Goal: Communication & Community: Participate in discussion

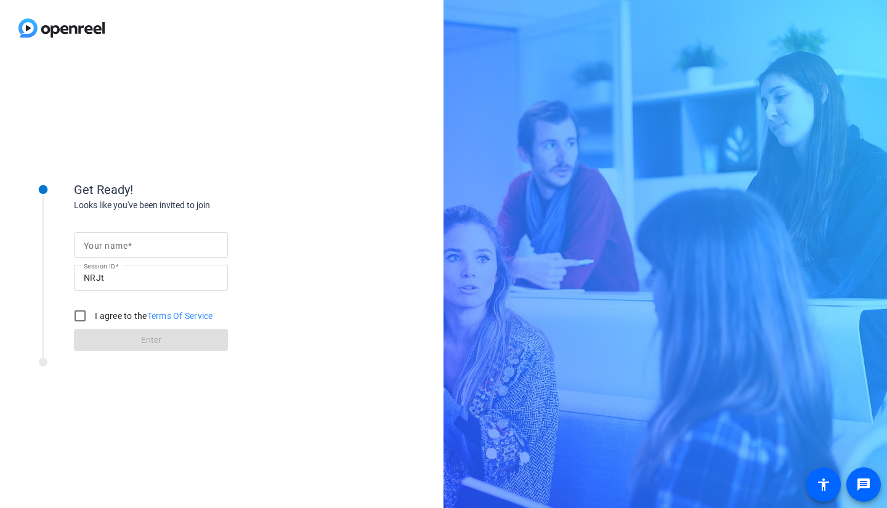
click at [119, 247] on mat-label "Your name" at bounding box center [106, 246] width 44 height 10
click at [119, 247] on input "Your name" at bounding box center [151, 245] width 134 height 15
type input "[PERSON_NAME]"
click at [173, 340] on div "Your name Ailsa Dann Session ID NRJt I agree to the Terms Of Service Enter" at bounding box center [197, 282] width 247 height 140
click at [88, 325] on input "I agree to the Terms Of Service" at bounding box center [80, 316] width 25 height 25
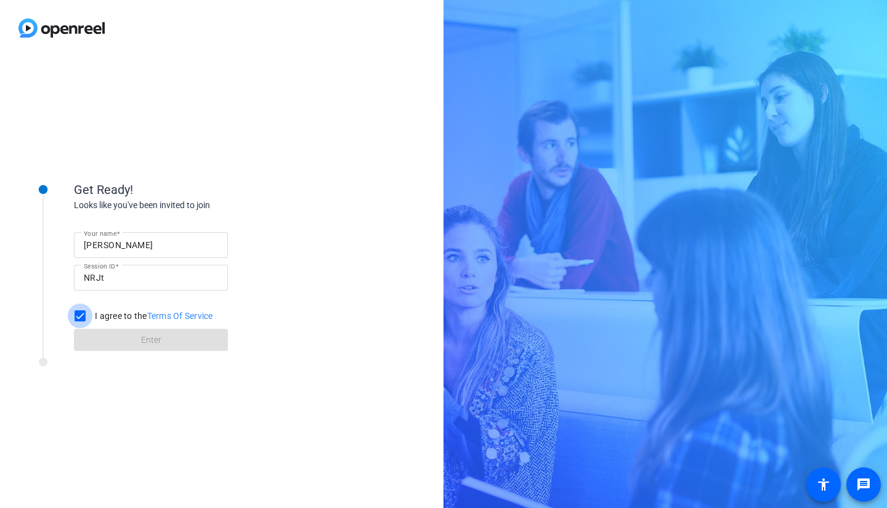
checkbox input "true"
click at [115, 343] on span at bounding box center [151, 340] width 154 height 30
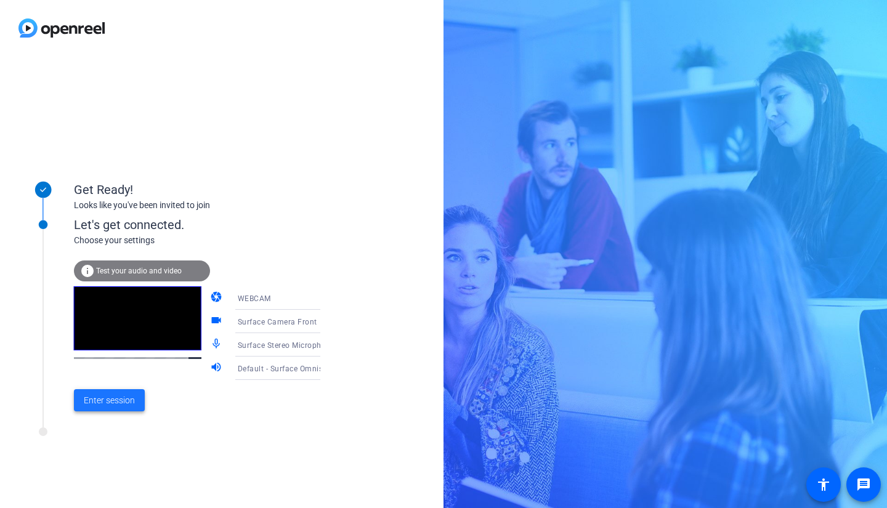
click at [110, 404] on span "Enter session" at bounding box center [109, 400] width 51 height 13
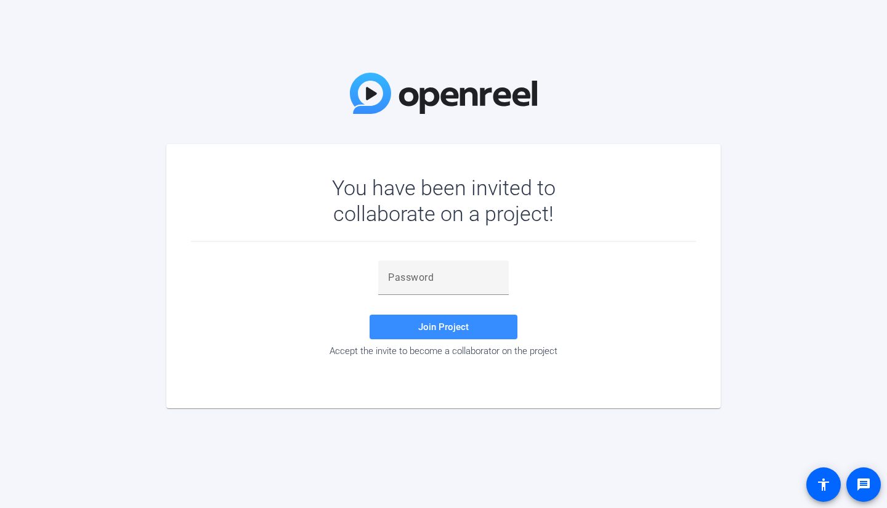
click at [405, 284] on input "text" at bounding box center [443, 278] width 111 height 15
paste input ",'zWw6"
type input ",'zWw6"
click at [421, 327] on span "Join Project" at bounding box center [443, 327] width 51 height 11
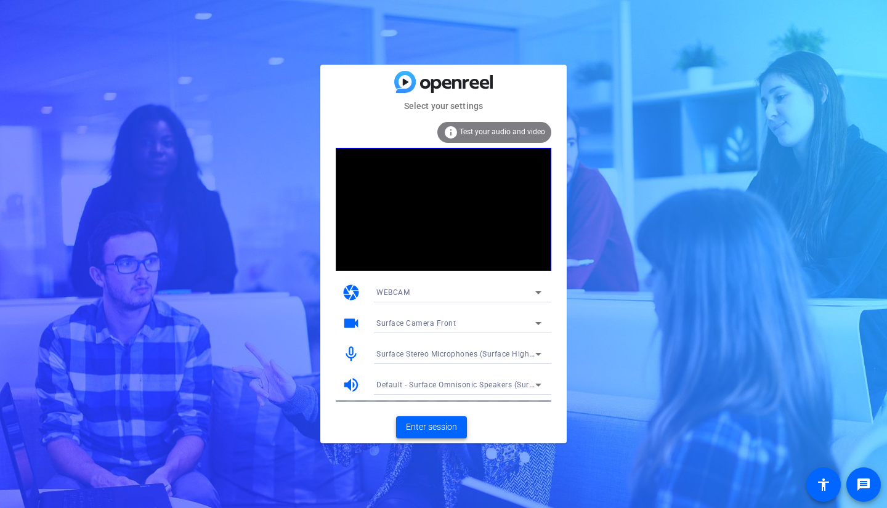
click at [447, 426] on span "Enter session" at bounding box center [431, 427] width 51 height 13
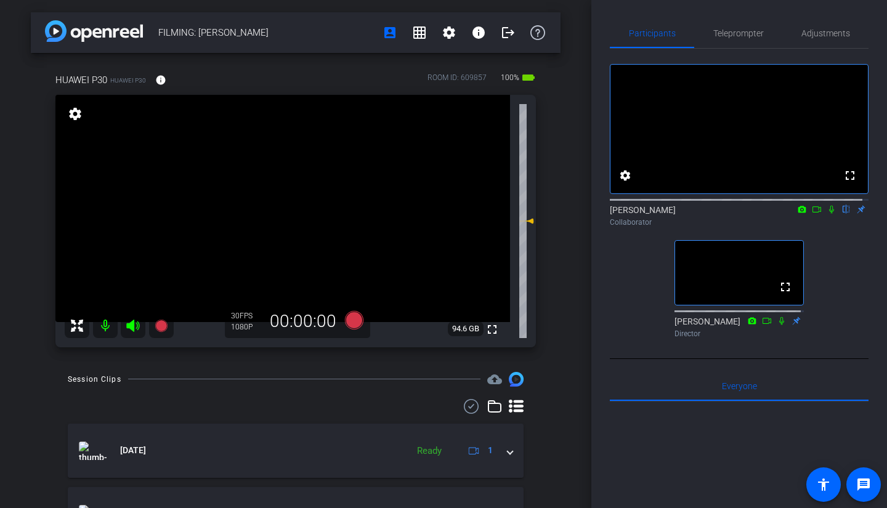
click at [830, 214] on icon at bounding box center [832, 210] width 5 height 8
click at [827, 214] on icon at bounding box center [832, 209] width 10 height 9
click at [813, 213] on icon at bounding box center [817, 209] width 9 height 6
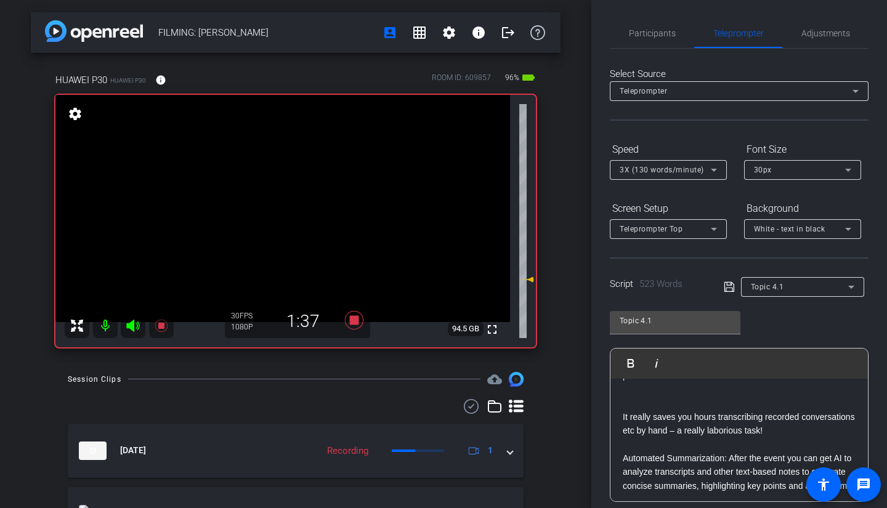
scroll to position [203, 0]
click at [655, 29] on span "Participants" at bounding box center [652, 33] width 47 height 9
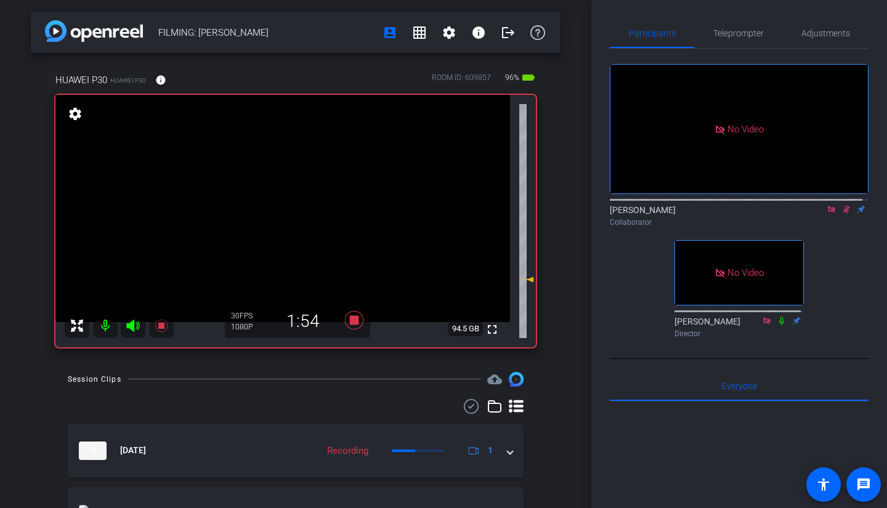
click at [842, 205] on icon at bounding box center [847, 209] width 10 height 9
click at [740, 26] on span "Teleprompter" at bounding box center [739, 33] width 51 height 30
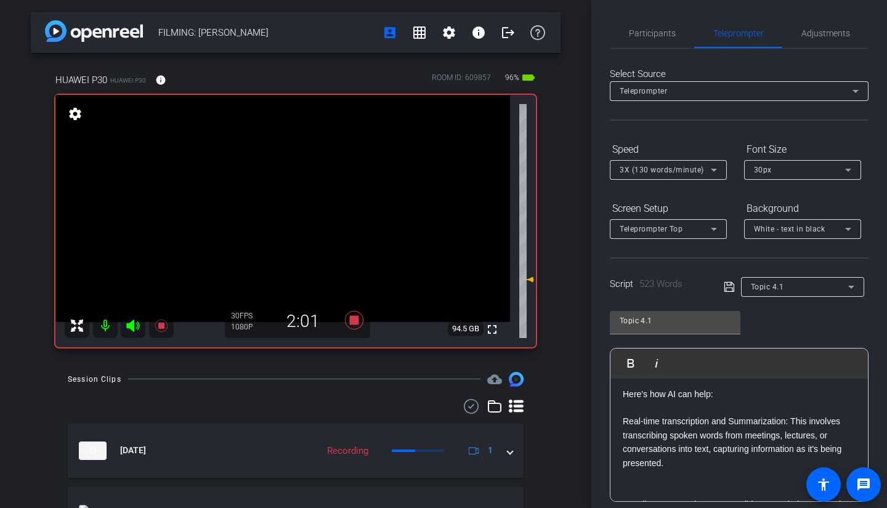
scroll to position [118, 0]
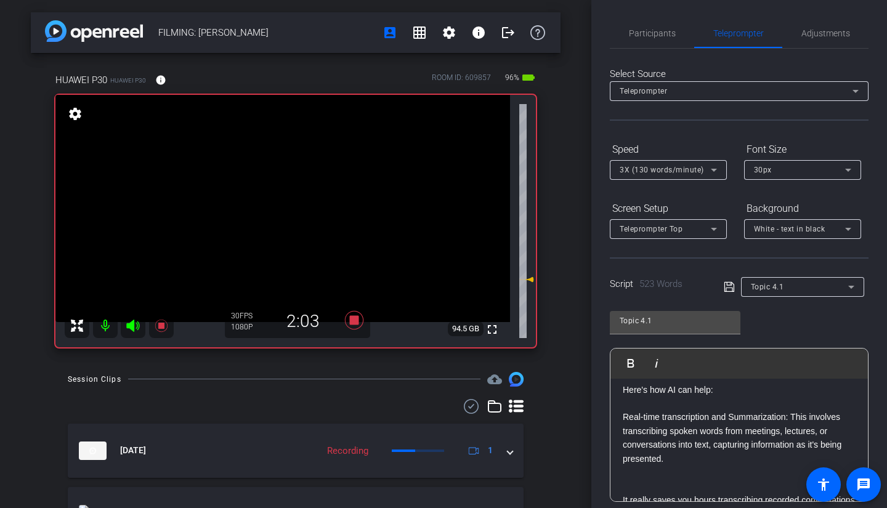
click at [655, 36] on span "Participants" at bounding box center [652, 33] width 47 height 9
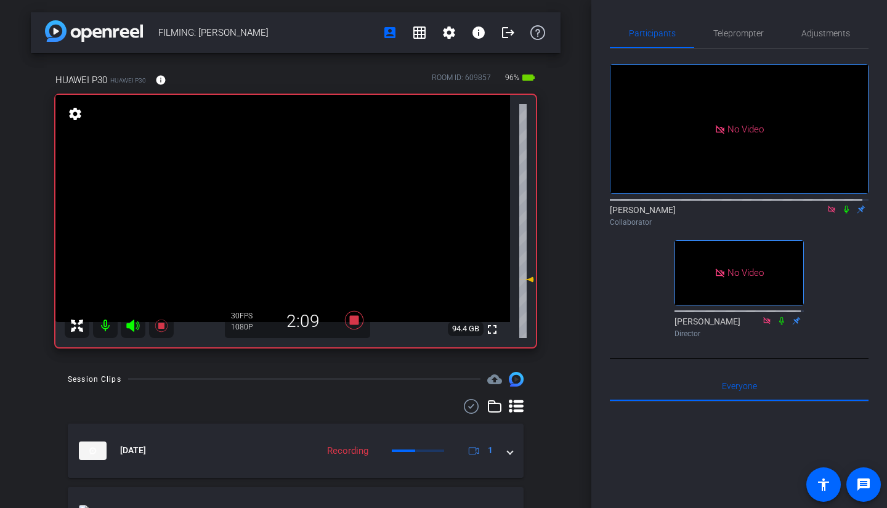
click at [844, 206] on icon at bounding box center [846, 210] width 5 height 8
click at [734, 33] on span "Teleprompter" at bounding box center [739, 33] width 51 height 9
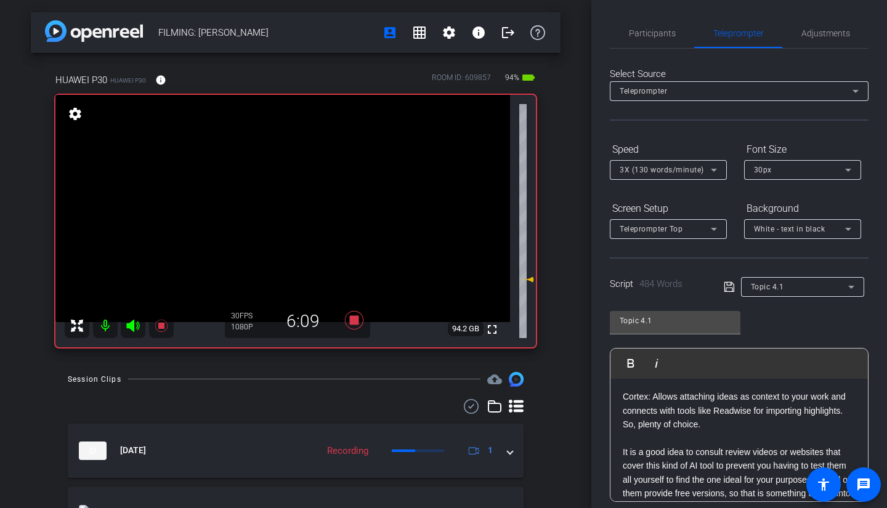
scroll to position [1164, 0]
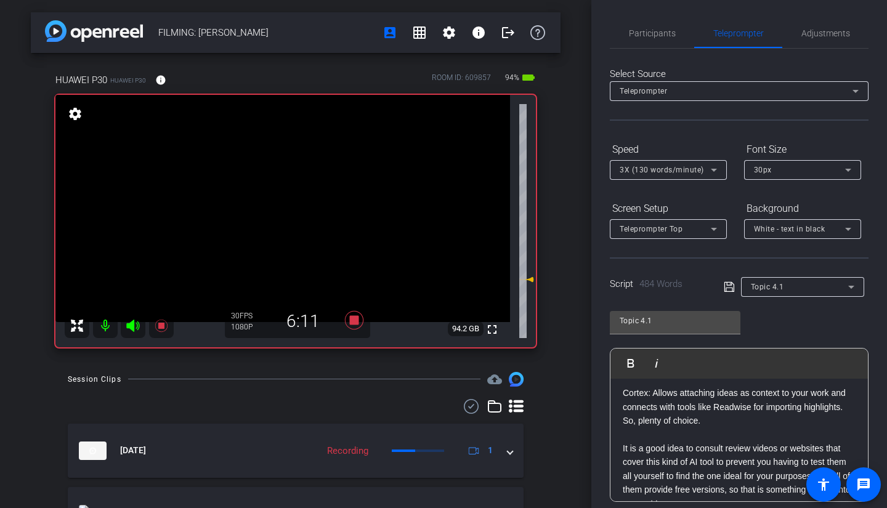
click at [642, 35] on span "Participants" at bounding box center [652, 33] width 47 height 9
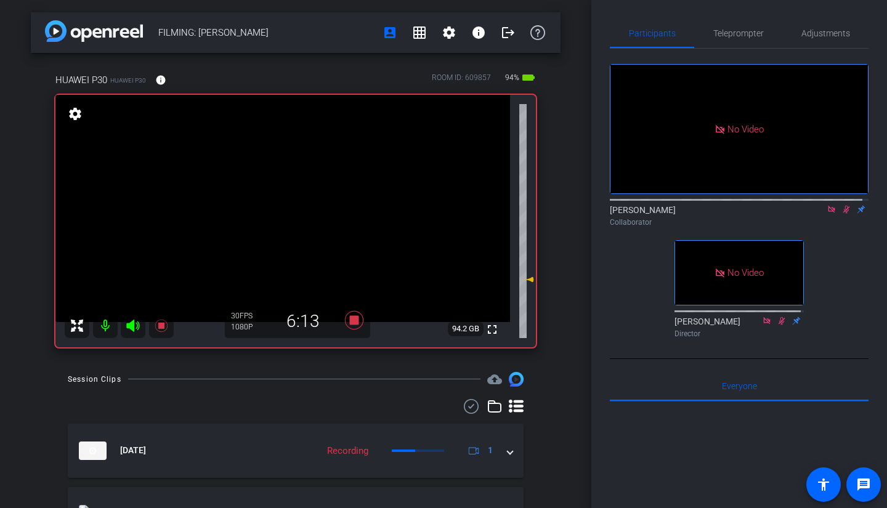
click at [842, 205] on icon at bounding box center [847, 209] width 10 height 9
click at [731, 27] on span "Teleprompter" at bounding box center [739, 33] width 51 height 30
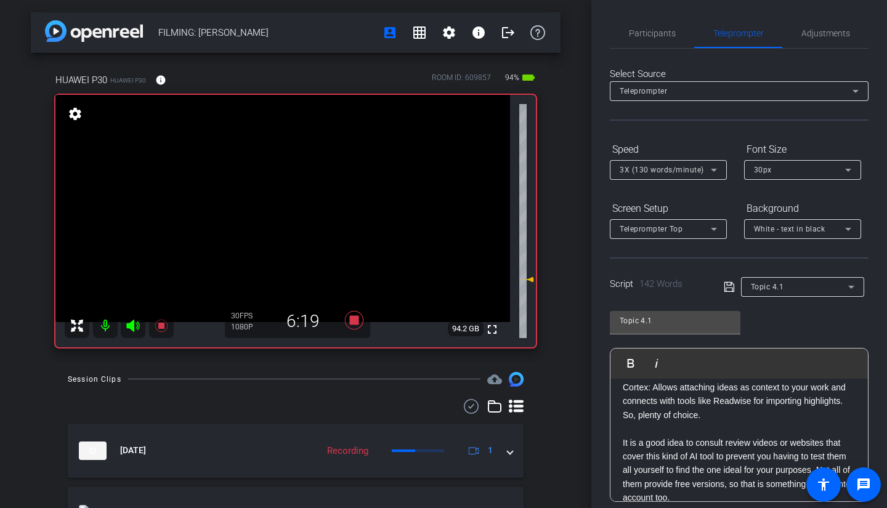
scroll to position [202, 0]
click at [642, 41] on span "Participants" at bounding box center [652, 33] width 47 height 30
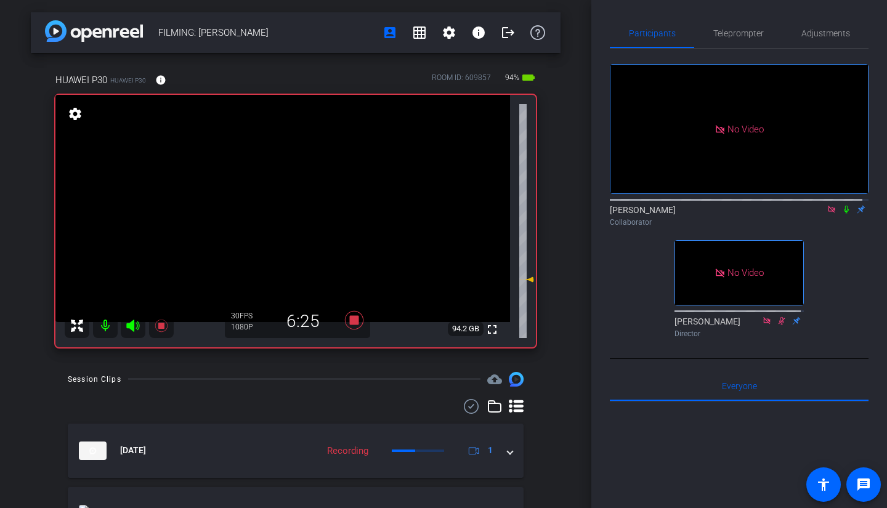
click at [842, 205] on icon at bounding box center [847, 209] width 10 height 9
click at [725, 34] on span "Teleprompter" at bounding box center [739, 33] width 51 height 9
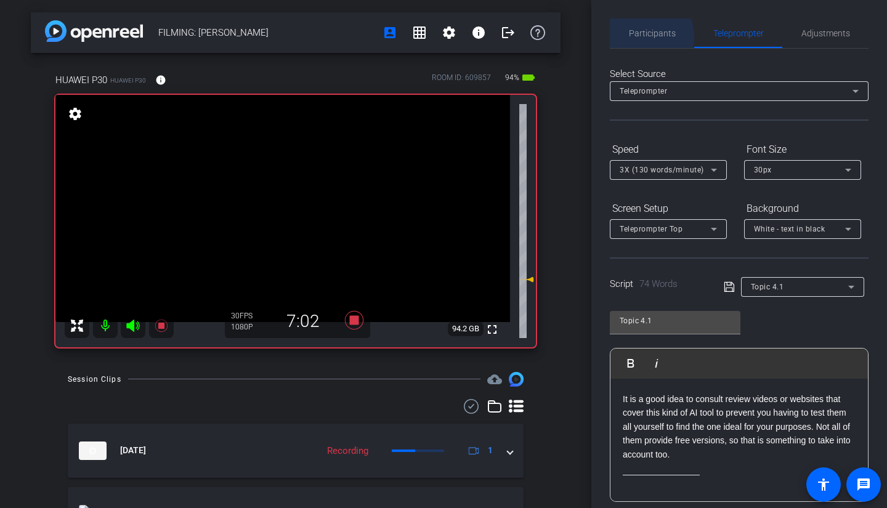
click at [634, 37] on span "Participants" at bounding box center [652, 33] width 47 height 9
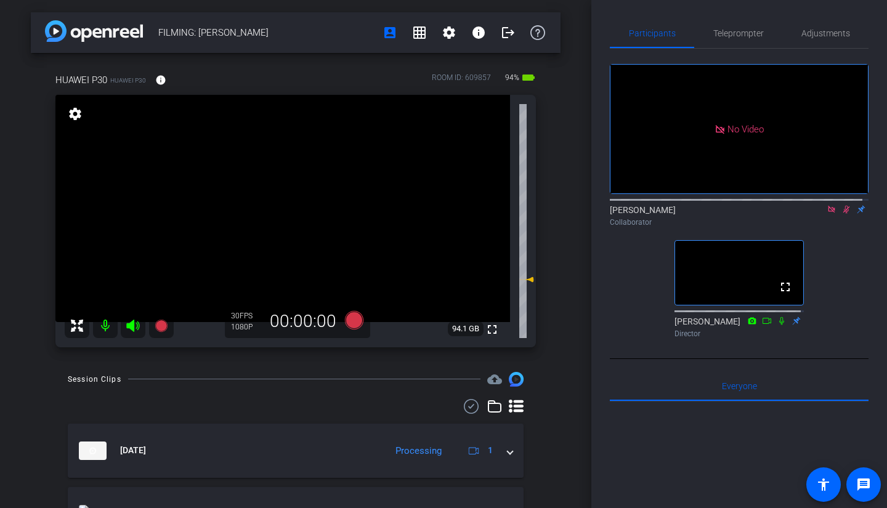
click at [828, 206] on icon at bounding box center [831, 209] width 7 height 7
click at [829, 214] on icon at bounding box center [832, 210] width 7 height 8
click at [827, 214] on icon at bounding box center [832, 209] width 10 height 9
click at [829, 214] on icon at bounding box center [832, 210] width 7 height 8
click at [827, 214] on icon at bounding box center [832, 209] width 10 height 9
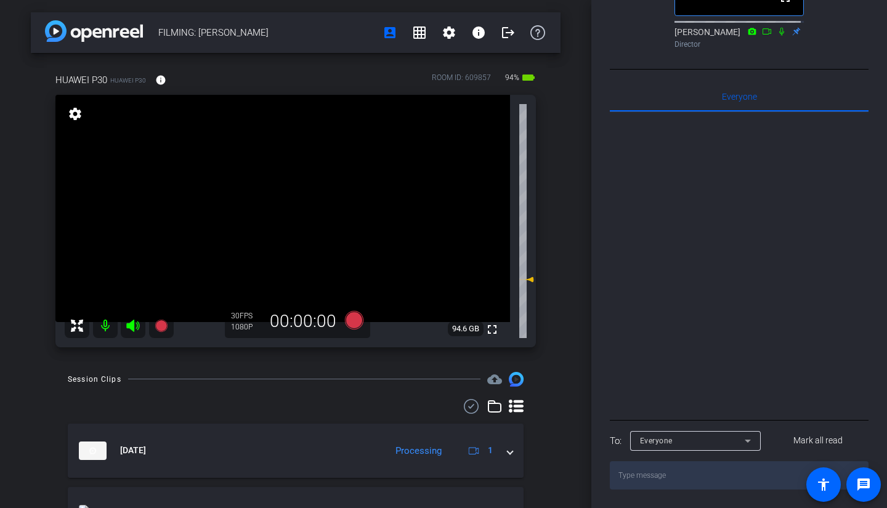
scroll to position [0, 0]
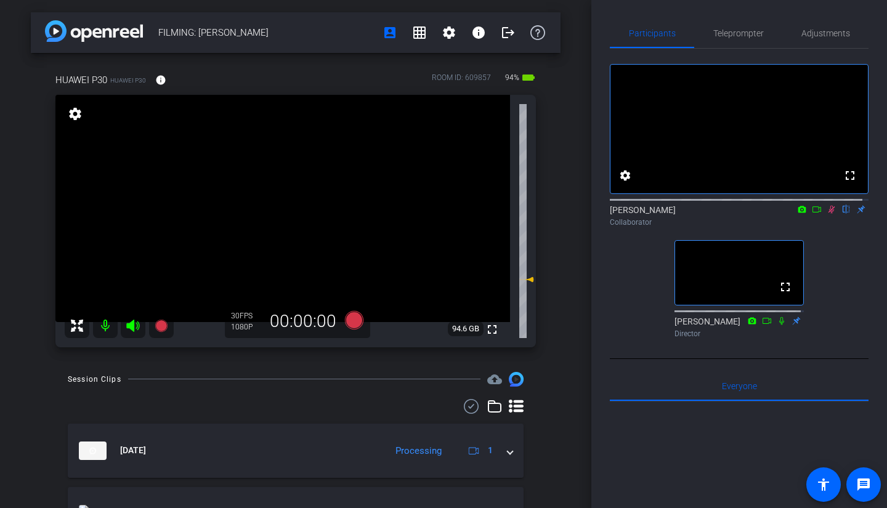
click at [812, 214] on icon at bounding box center [817, 209] width 10 height 9
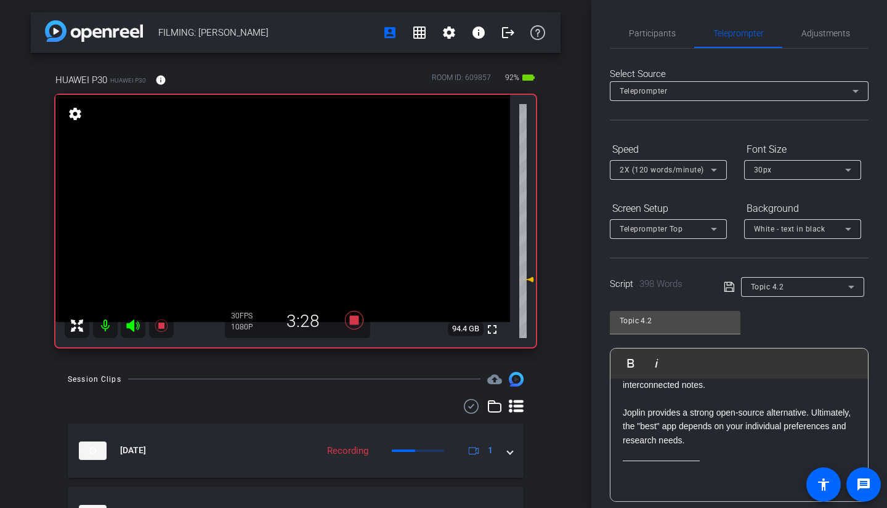
scroll to position [992, 0]
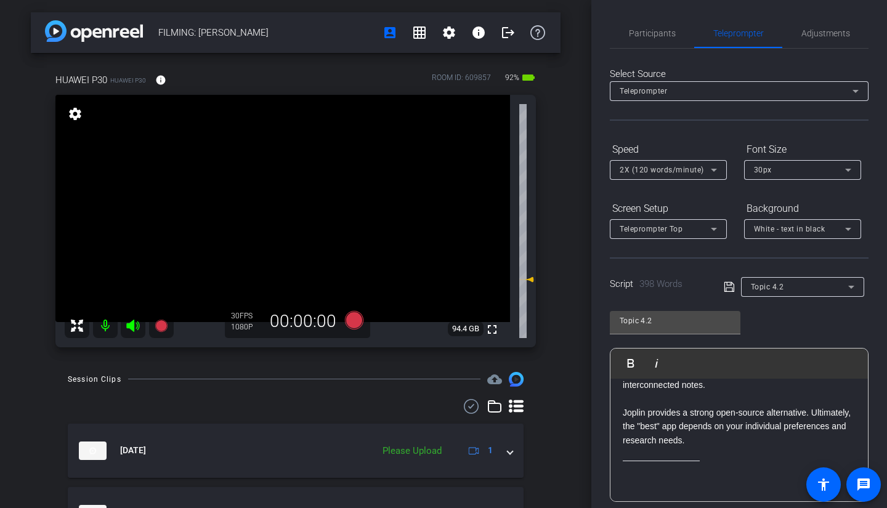
click at [655, 30] on span "Participants" at bounding box center [652, 33] width 47 height 9
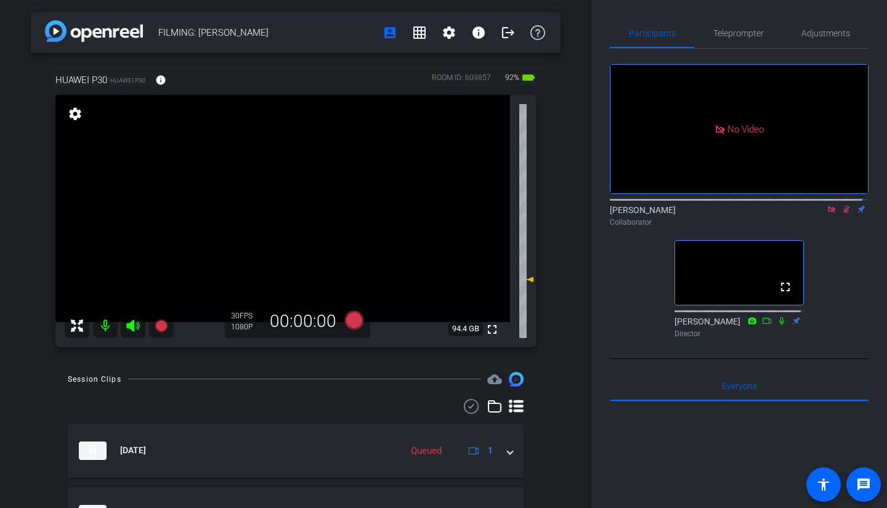
click at [828, 206] on icon at bounding box center [831, 209] width 7 height 7
click at [829, 214] on icon at bounding box center [832, 210] width 7 height 8
click at [828, 214] on icon at bounding box center [832, 209] width 10 height 9
click at [814, 213] on icon at bounding box center [817, 209] width 9 height 6
click at [725, 29] on span "Teleprompter" at bounding box center [739, 33] width 51 height 9
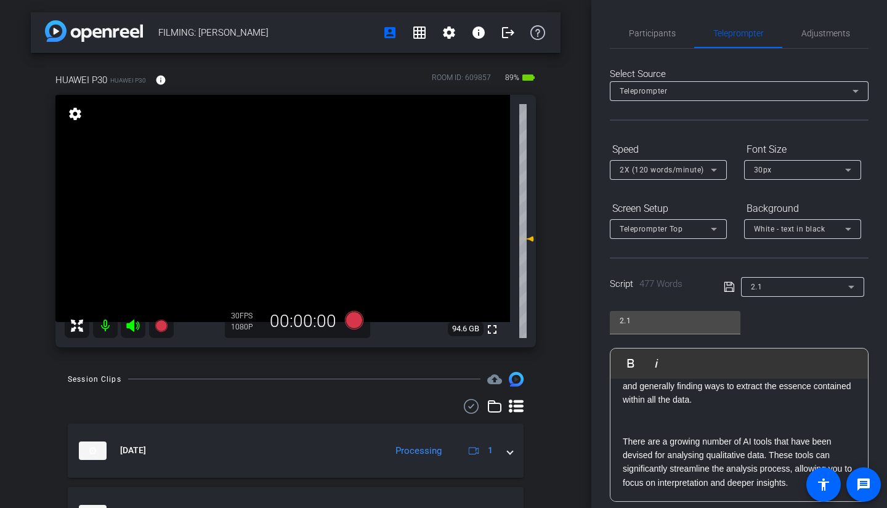
scroll to position [0, 0]
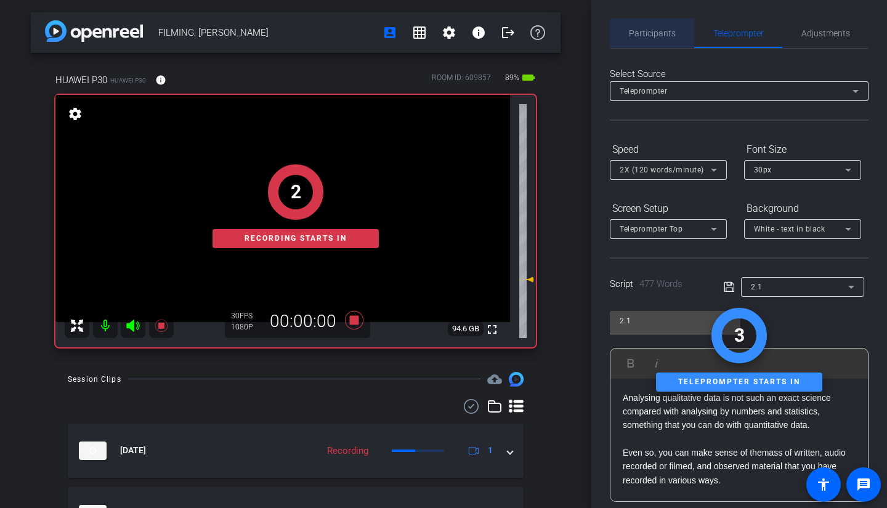
click at [663, 36] on span "Participants" at bounding box center [652, 33] width 47 height 9
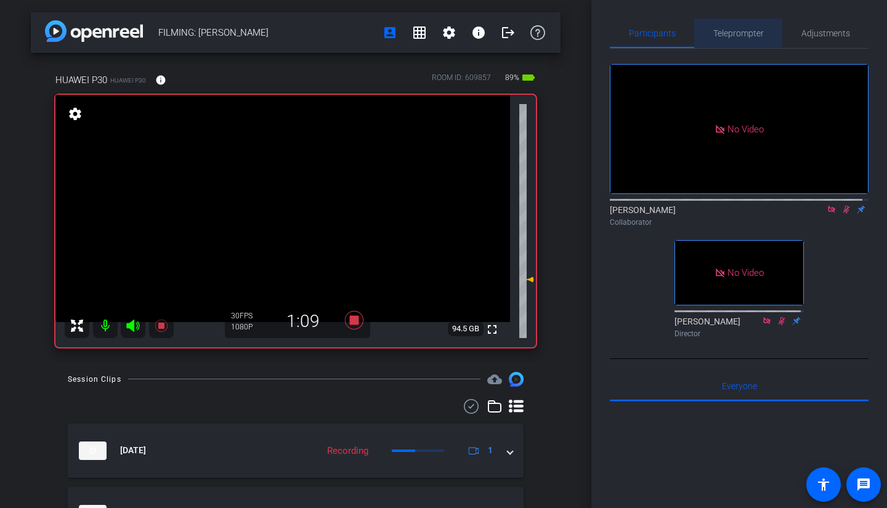
click at [754, 46] on span "Teleprompter" at bounding box center [739, 33] width 51 height 30
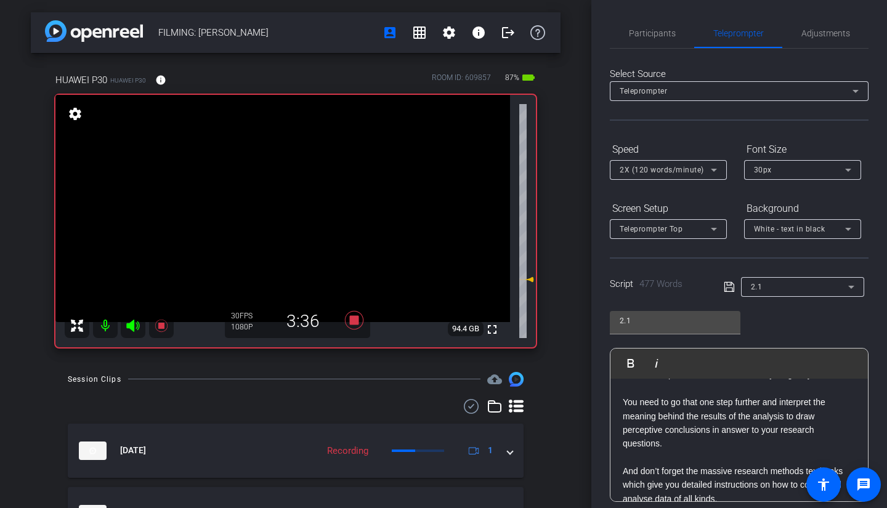
scroll to position [1112, 0]
click at [652, 32] on span "Participants" at bounding box center [652, 33] width 47 height 9
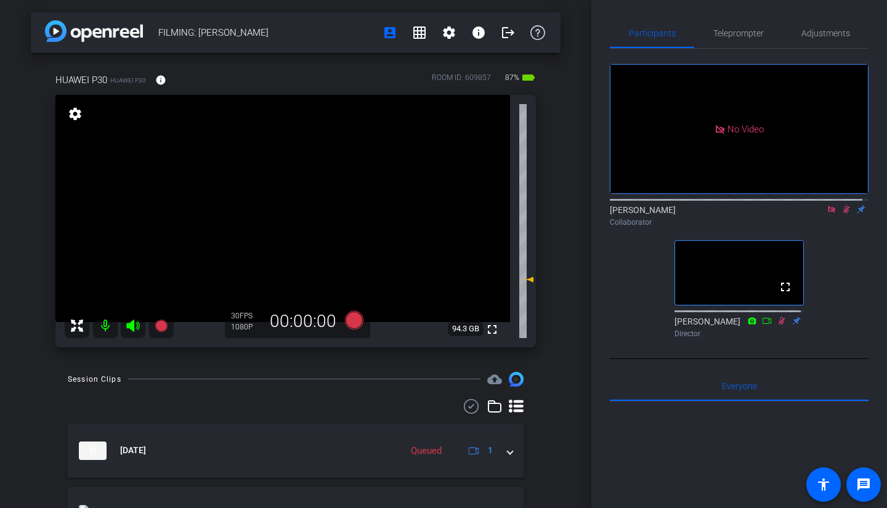
click at [828, 206] on icon at bounding box center [831, 209] width 7 height 7
click at [827, 214] on icon at bounding box center [832, 209] width 10 height 9
drag, startPoint x: 727, startPoint y: 31, endPoint x: 734, endPoint y: 33, distance: 7.6
click at [734, 33] on span "Teleprompter" at bounding box center [739, 33] width 51 height 9
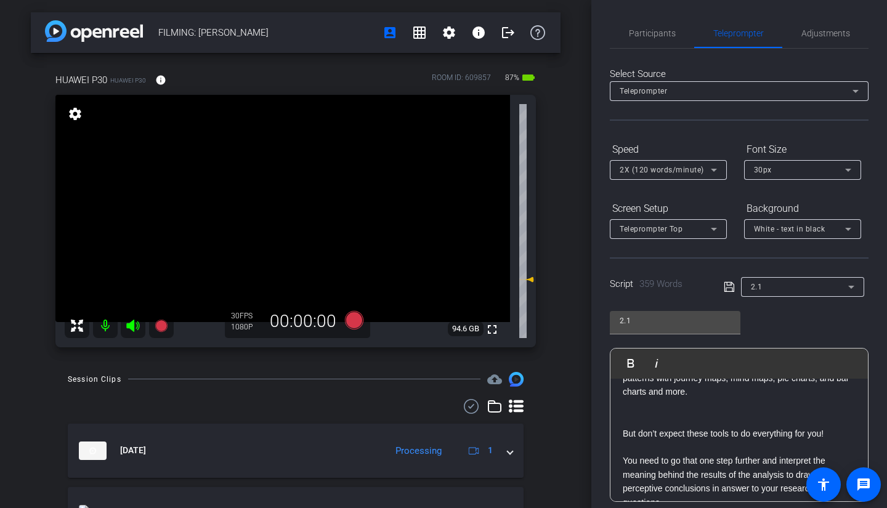
scroll to position [778, 0]
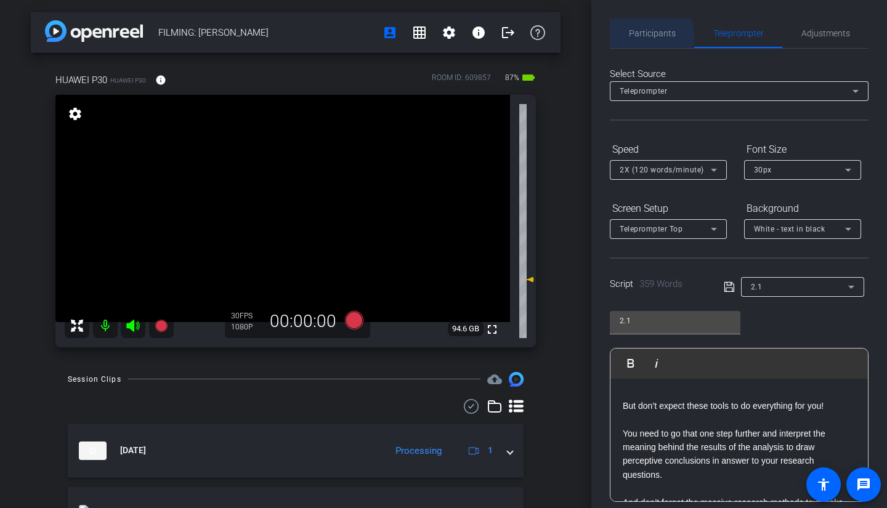
click at [645, 36] on span "Participants" at bounding box center [652, 33] width 47 height 9
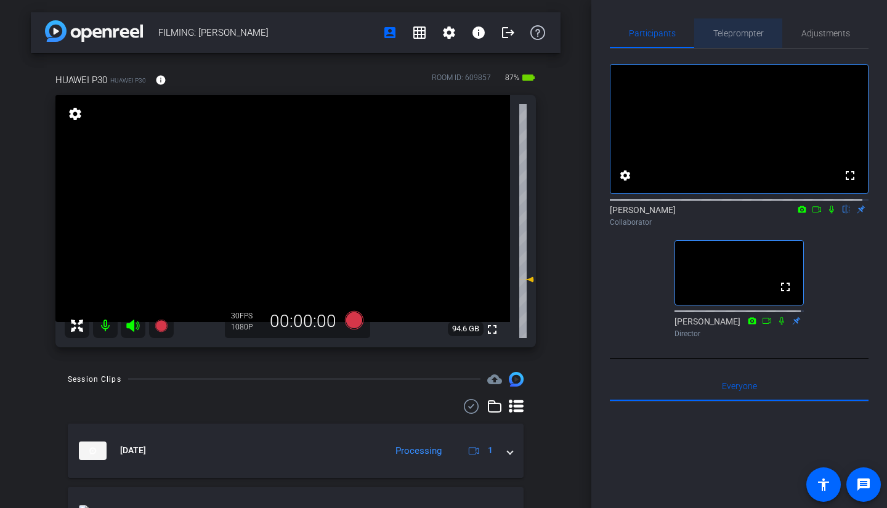
click at [739, 23] on span "Teleprompter" at bounding box center [739, 33] width 51 height 30
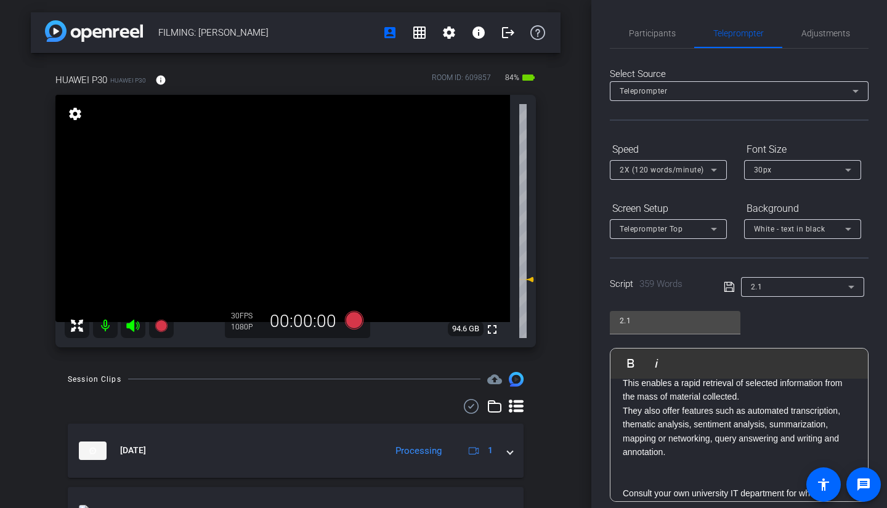
scroll to position [69, 0]
click at [657, 36] on span "Participants" at bounding box center [652, 33] width 47 height 9
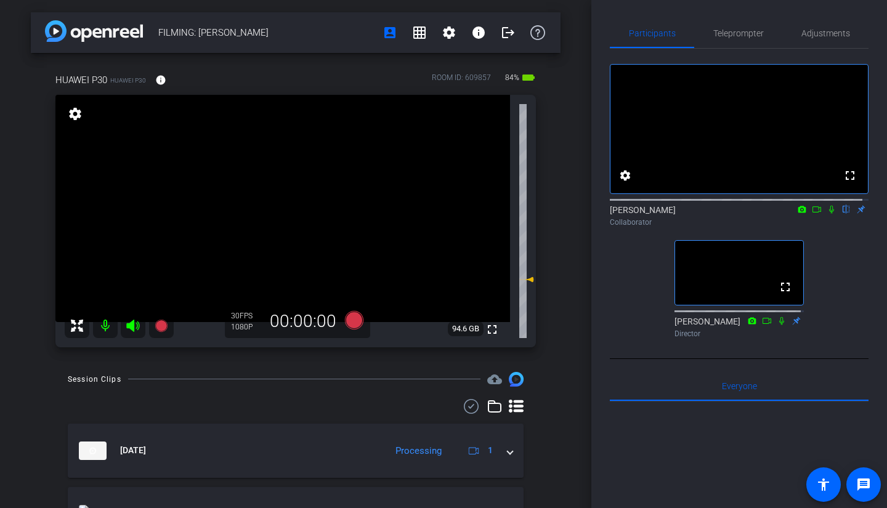
click at [827, 214] on icon at bounding box center [832, 209] width 10 height 9
click at [812, 214] on icon at bounding box center [817, 209] width 10 height 9
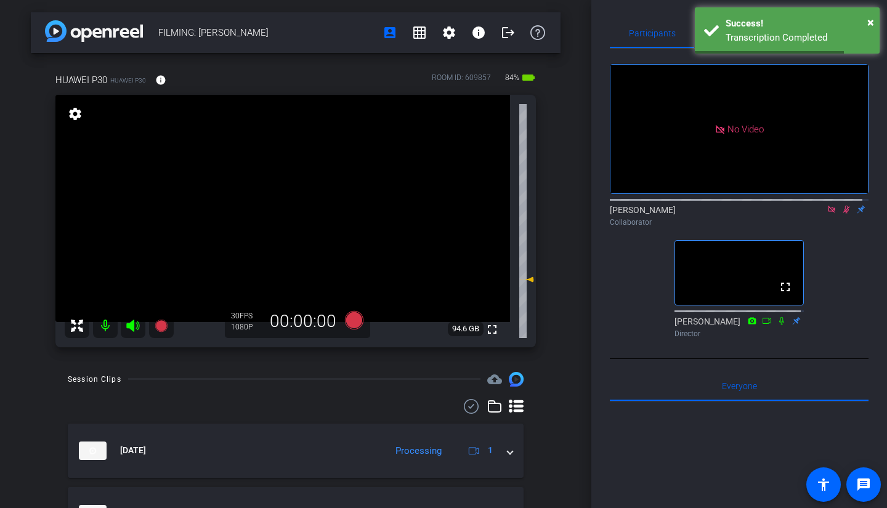
click at [828, 213] on icon at bounding box center [831, 209] width 7 height 7
click at [828, 214] on icon at bounding box center [832, 209] width 10 height 9
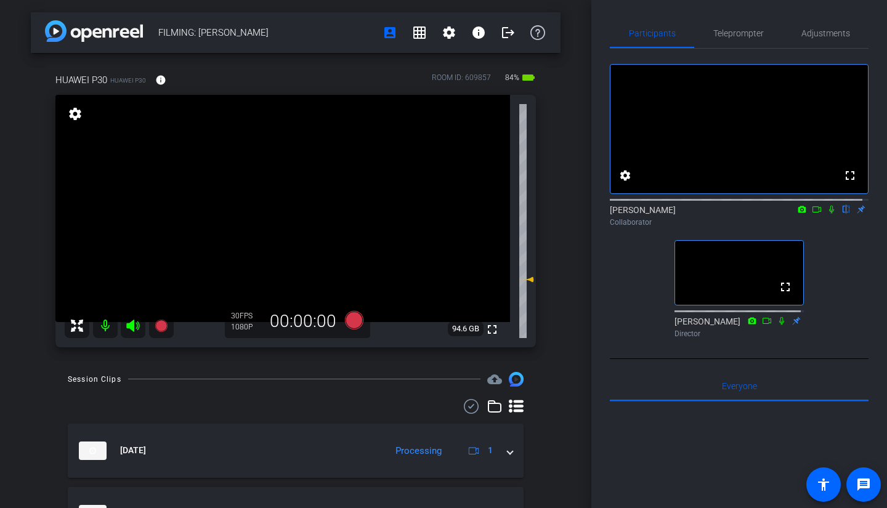
click at [830, 214] on icon at bounding box center [832, 210] width 5 height 8
click at [813, 214] on icon at bounding box center [817, 209] width 10 height 9
click at [827, 214] on icon at bounding box center [832, 209] width 10 height 9
click at [829, 214] on icon at bounding box center [832, 210] width 7 height 8
click at [827, 214] on icon at bounding box center [832, 209] width 10 height 9
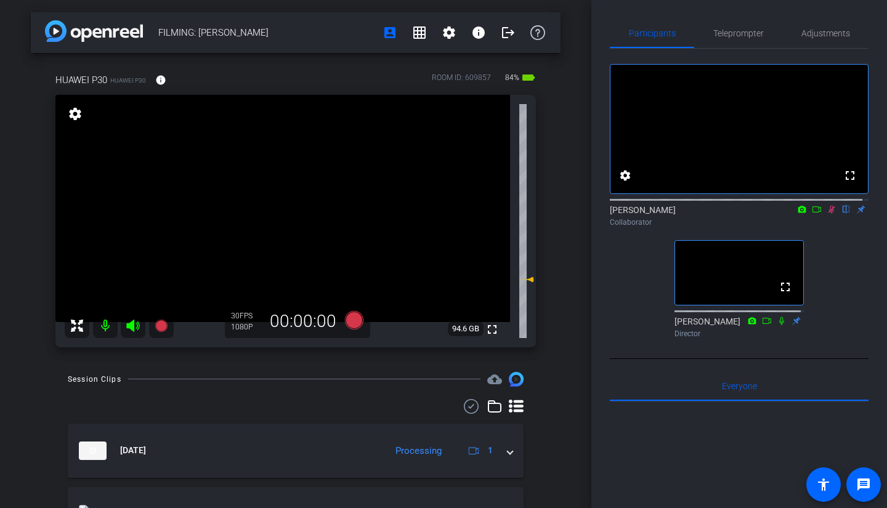
click at [814, 213] on icon at bounding box center [817, 209] width 9 height 6
click at [827, 214] on icon at bounding box center [832, 209] width 10 height 9
click at [829, 214] on icon at bounding box center [832, 210] width 7 height 8
click at [830, 214] on icon at bounding box center [832, 210] width 5 height 8
click at [812, 214] on icon at bounding box center [817, 209] width 10 height 9
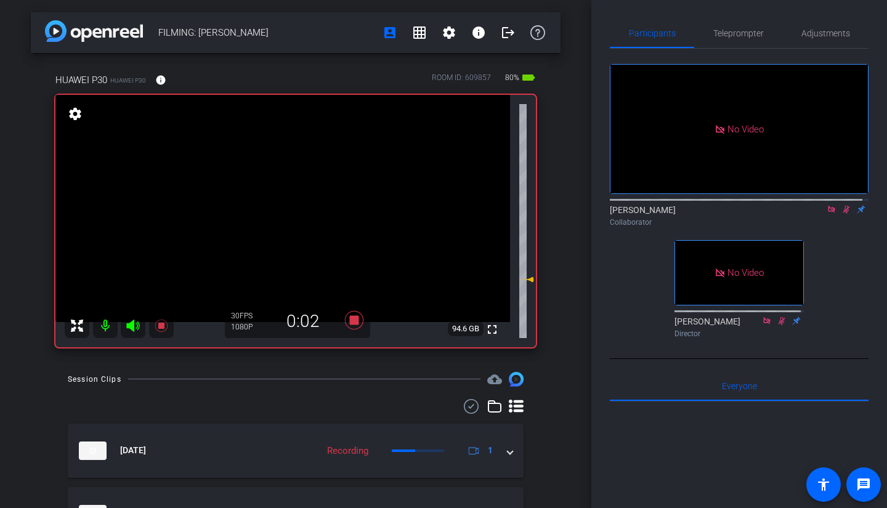
click at [756, 25] on span "Teleprompter" at bounding box center [739, 33] width 51 height 30
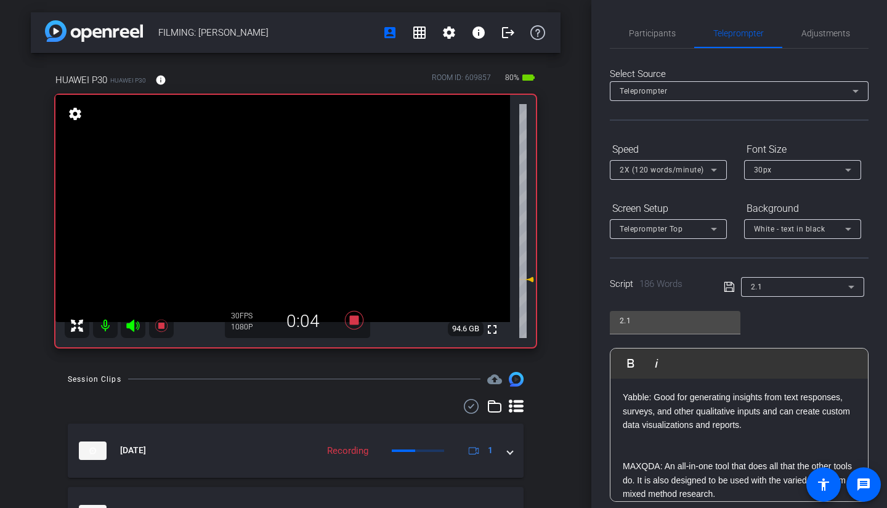
scroll to position [0, 0]
click at [630, 31] on span "Participants" at bounding box center [652, 33] width 47 height 9
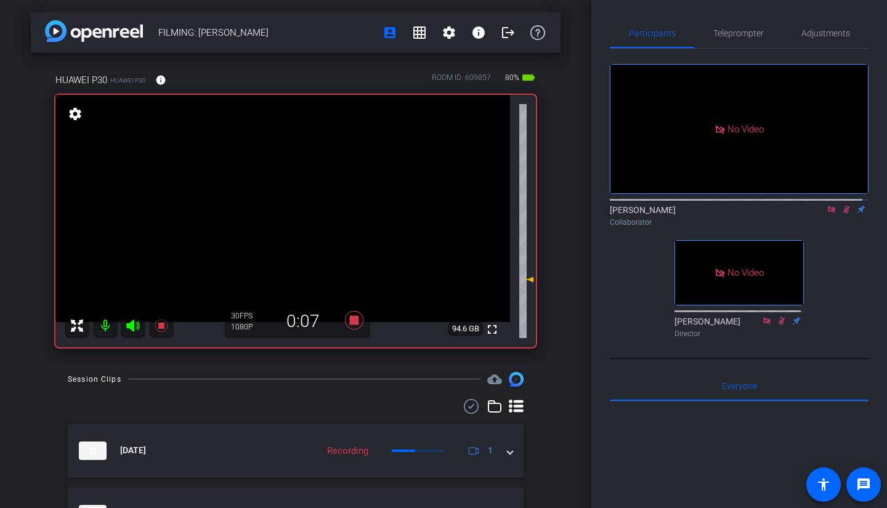
click at [831, 194] on div at bounding box center [739, 199] width 259 height 10
click at [842, 205] on icon at bounding box center [847, 209] width 10 height 9
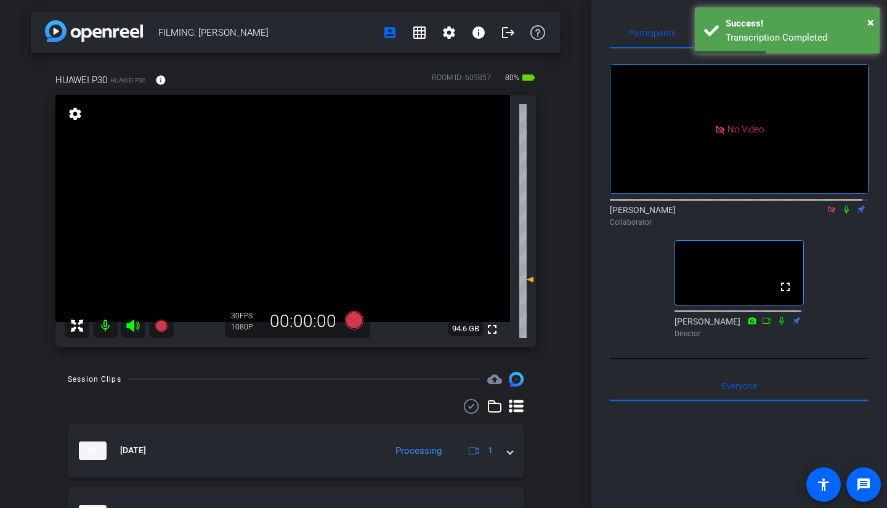
click at [842, 205] on icon at bounding box center [847, 209] width 10 height 9
drag, startPoint x: 870, startPoint y: 18, endPoint x: 645, endPoint y: 9, distance: 225.1
click at [645, 9] on div "Participants Teleprompter Adjustments No Video [PERSON_NAME] Collaborator fulls…" at bounding box center [740, 254] width 296 height 508
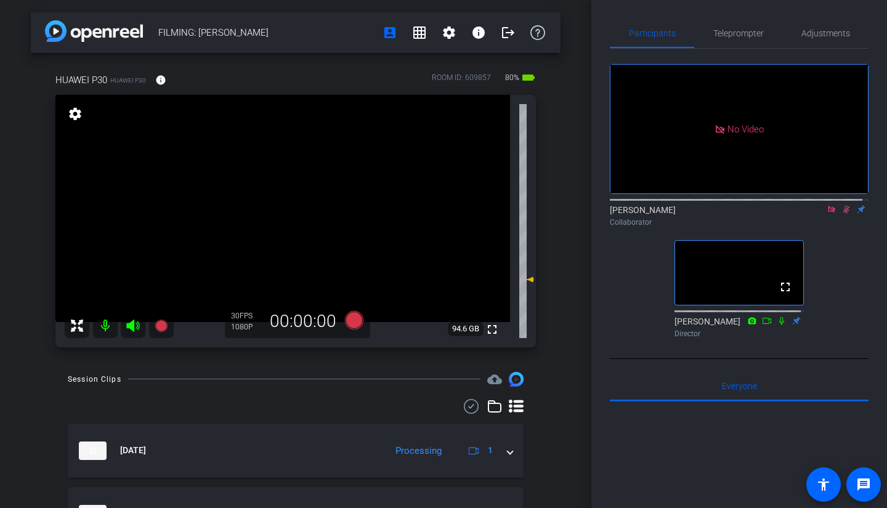
click at [827, 205] on icon at bounding box center [832, 209] width 10 height 9
click at [829, 214] on icon at bounding box center [832, 210] width 7 height 8
click at [830, 214] on icon at bounding box center [832, 210] width 5 height 8
click at [826, 215] on mat-icon at bounding box center [832, 209] width 15 height 11
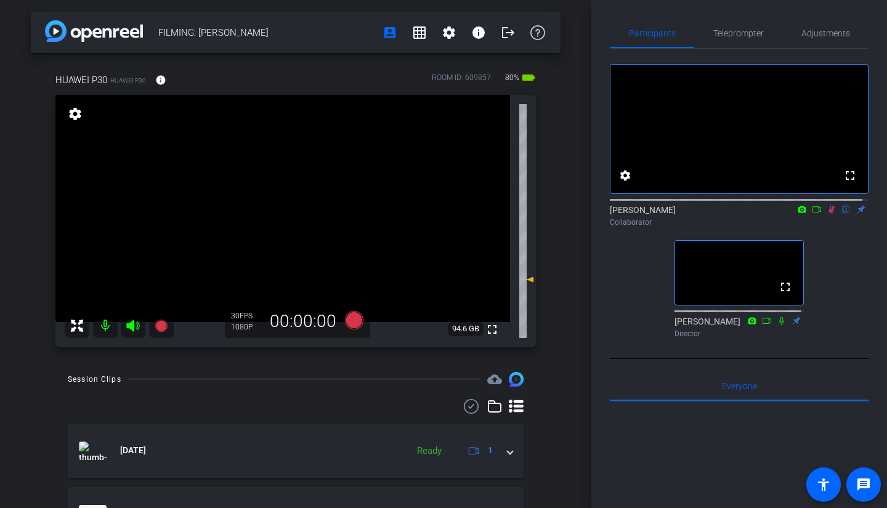
click at [812, 214] on icon at bounding box center [817, 209] width 10 height 9
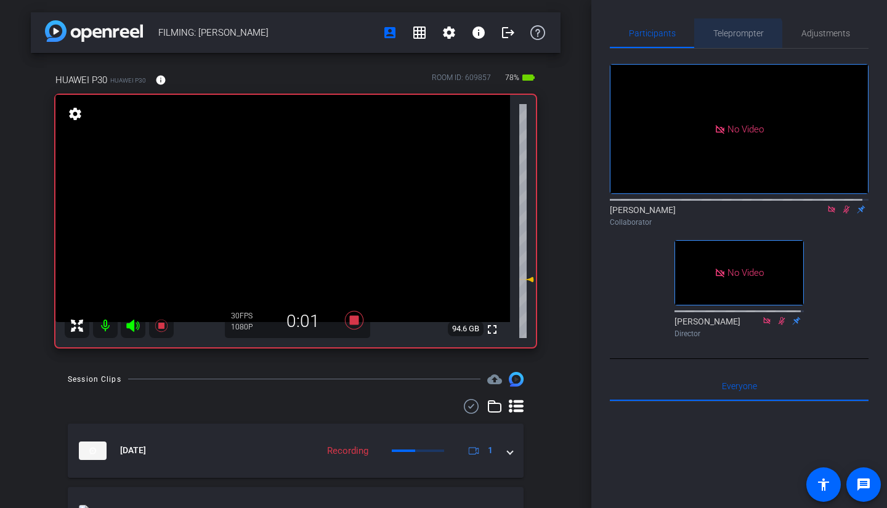
click at [730, 38] on span "Teleprompter" at bounding box center [739, 33] width 51 height 9
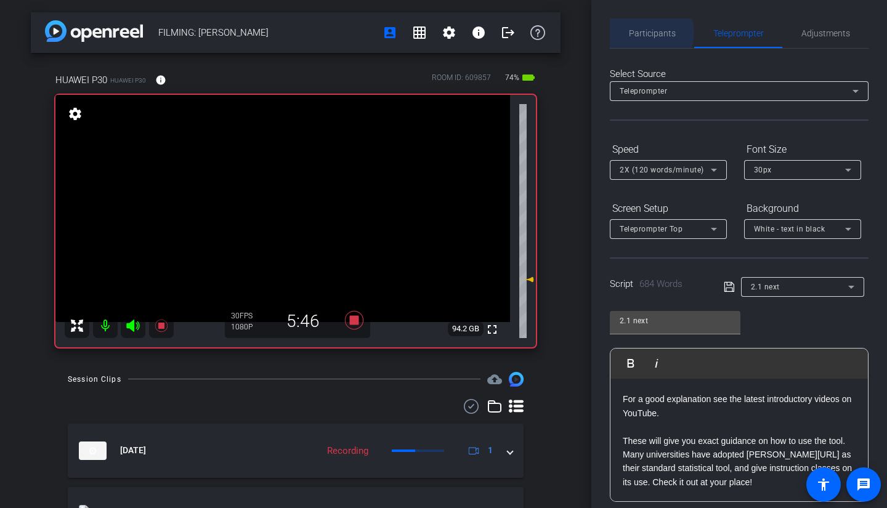
click at [649, 33] on span "Participants" at bounding box center [652, 33] width 47 height 9
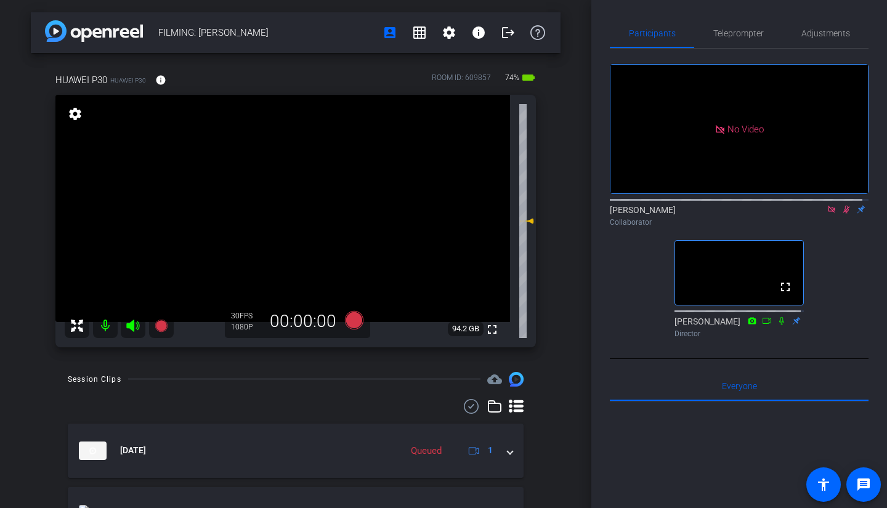
click at [828, 206] on icon at bounding box center [831, 209] width 7 height 7
click at [829, 214] on icon at bounding box center [832, 210] width 7 height 8
click at [830, 214] on icon at bounding box center [832, 210] width 5 height 8
click at [829, 214] on icon at bounding box center [832, 210] width 7 height 8
click at [830, 214] on icon at bounding box center [832, 210] width 5 height 8
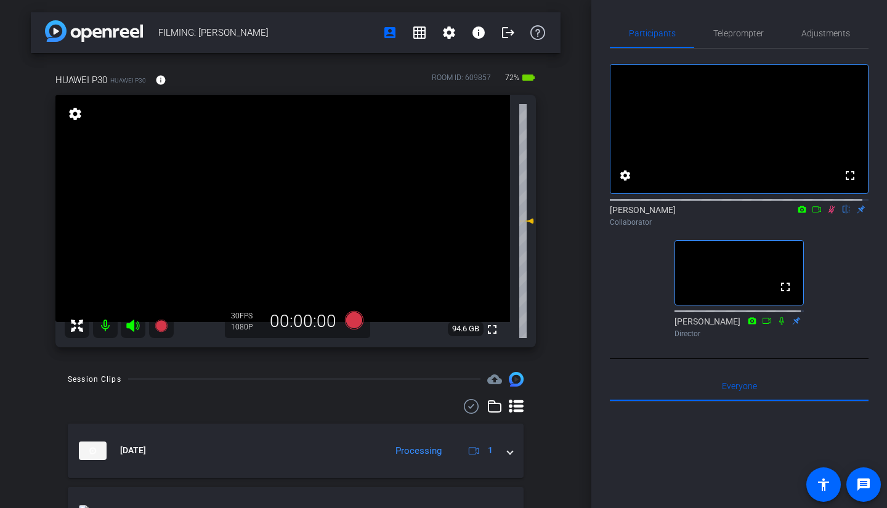
click at [827, 214] on icon at bounding box center [832, 209] width 10 height 9
click at [812, 214] on icon at bounding box center [817, 209] width 10 height 9
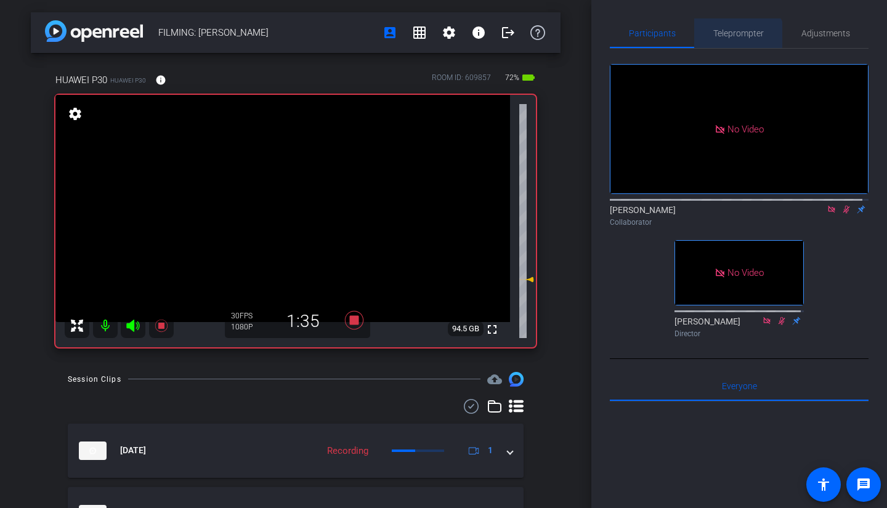
click at [735, 38] on span "Teleprompter" at bounding box center [739, 33] width 51 height 9
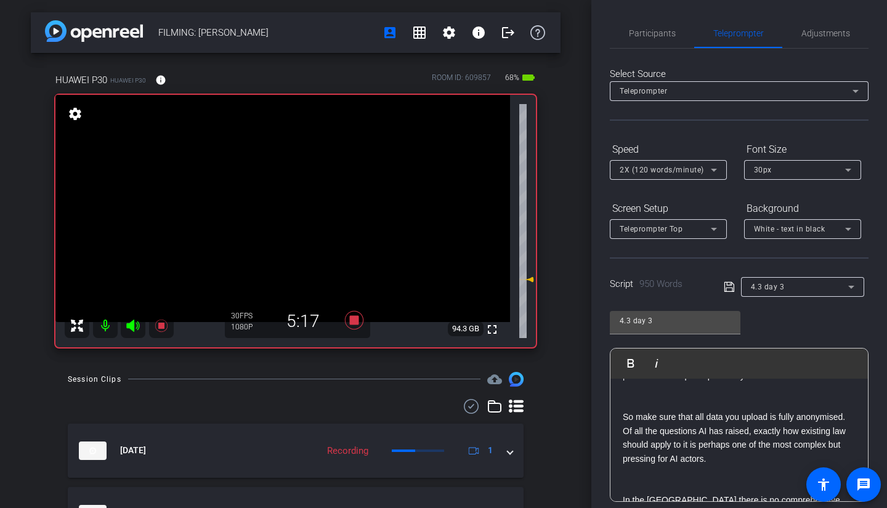
scroll to position [1861, 0]
click at [656, 36] on span "Participants" at bounding box center [652, 33] width 47 height 9
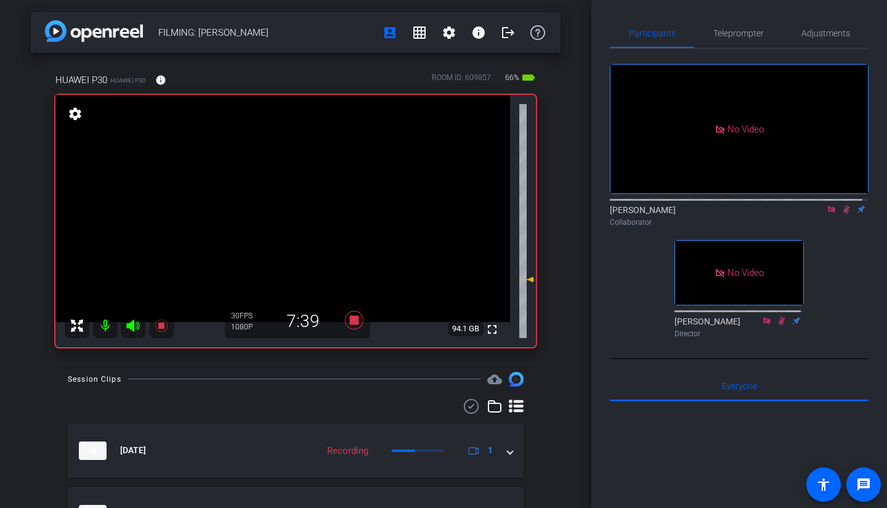
click at [827, 205] on icon at bounding box center [832, 209] width 10 height 9
click at [827, 214] on icon at bounding box center [832, 209] width 10 height 9
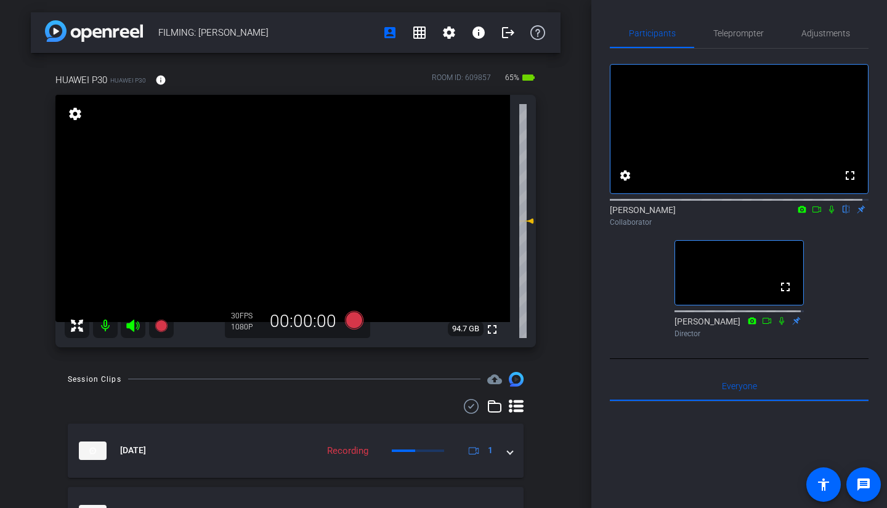
click at [827, 214] on icon at bounding box center [832, 209] width 10 height 9
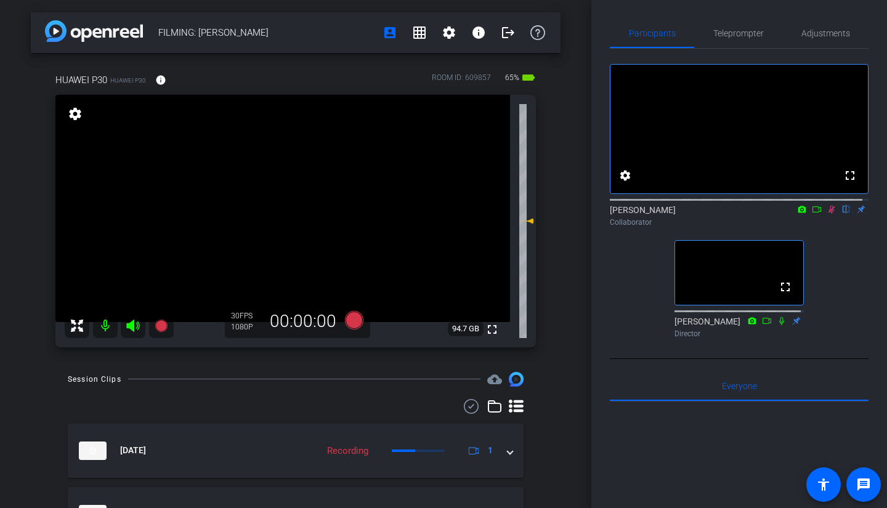
click at [827, 214] on icon at bounding box center [832, 209] width 10 height 9
click at [812, 214] on icon at bounding box center [817, 209] width 10 height 9
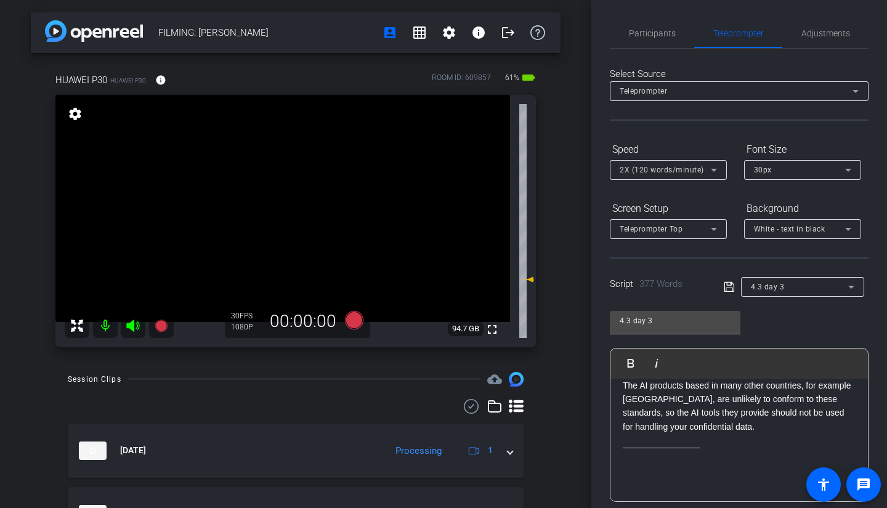
scroll to position [1020, 0]
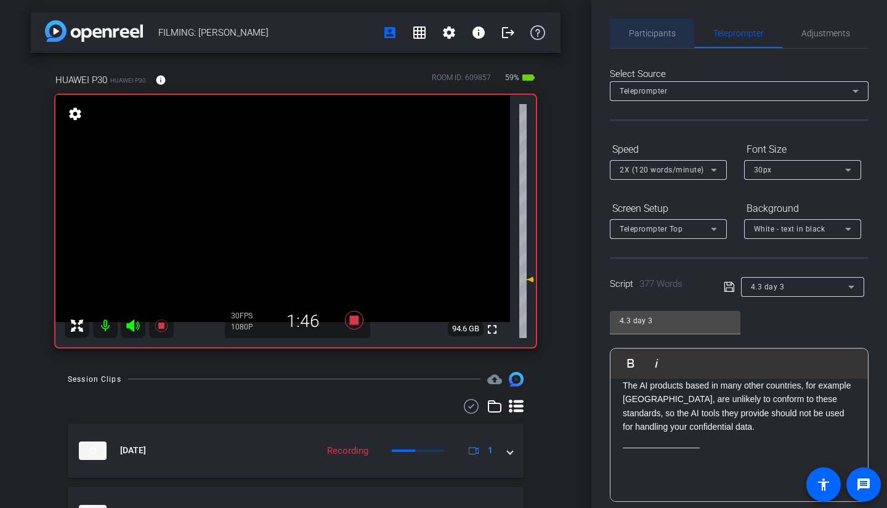
click at [651, 34] on span "Participants" at bounding box center [652, 33] width 47 height 9
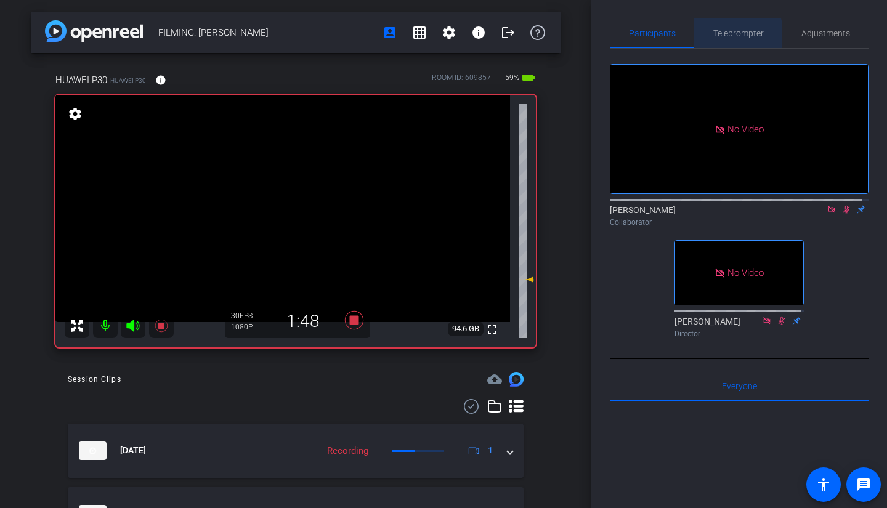
click at [722, 35] on span "Teleprompter" at bounding box center [739, 33] width 51 height 9
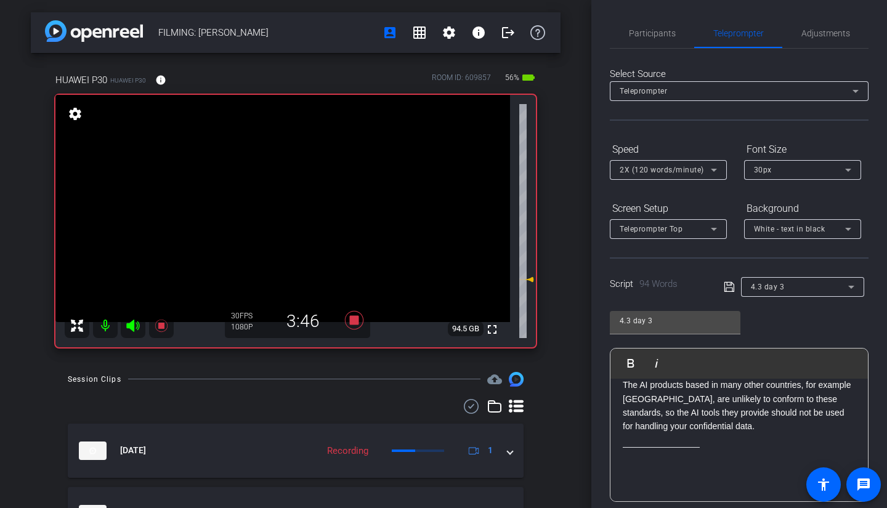
scroll to position [247, 0]
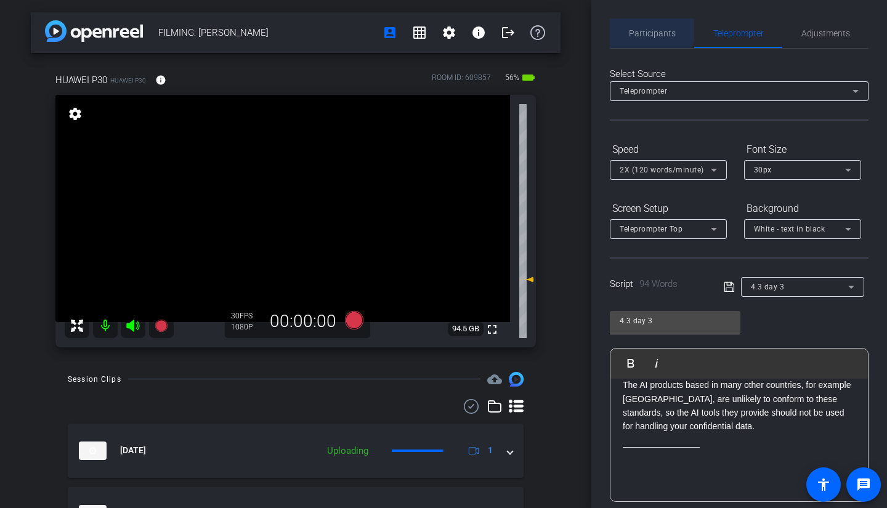
click at [643, 23] on span "Participants" at bounding box center [652, 33] width 47 height 30
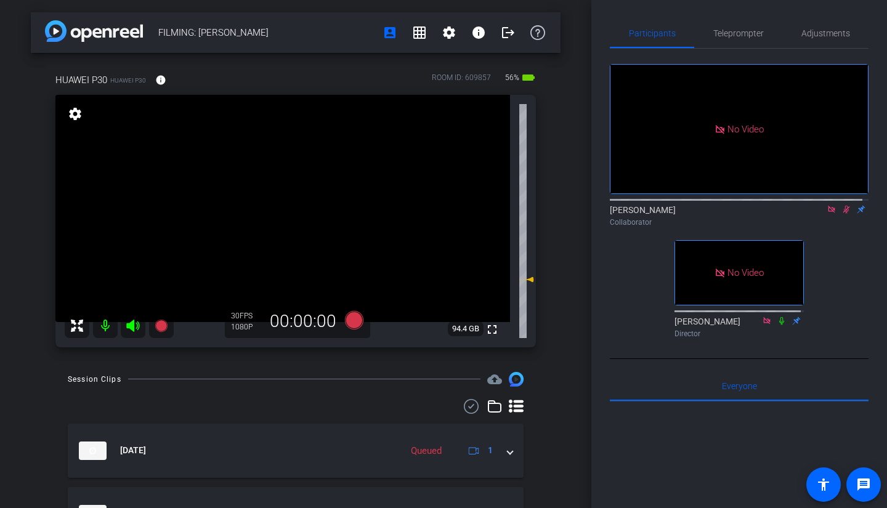
click at [828, 206] on icon at bounding box center [831, 209] width 7 height 7
click at [812, 214] on icon at bounding box center [817, 209] width 10 height 9
click at [827, 214] on icon at bounding box center [832, 209] width 10 height 9
click at [829, 214] on icon at bounding box center [832, 210] width 7 height 8
click at [826, 215] on mat-icon at bounding box center [832, 209] width 15 height 11
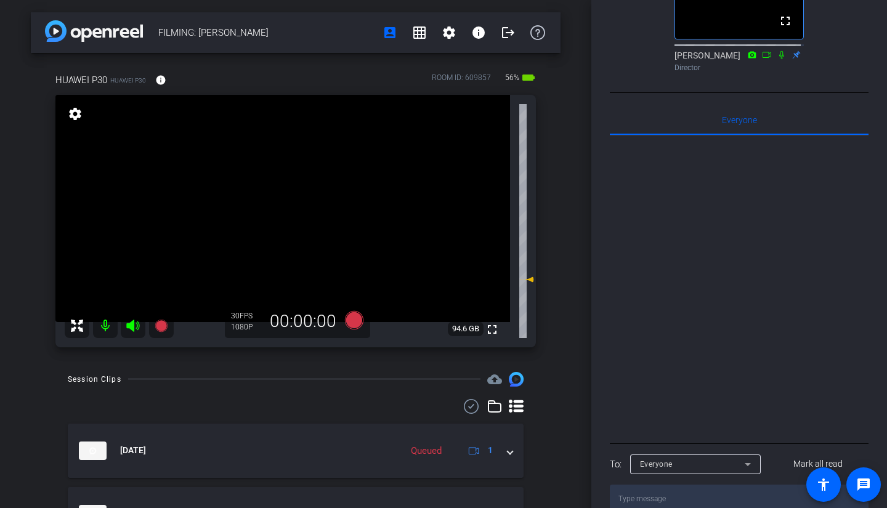
scroll to position [308, 0]
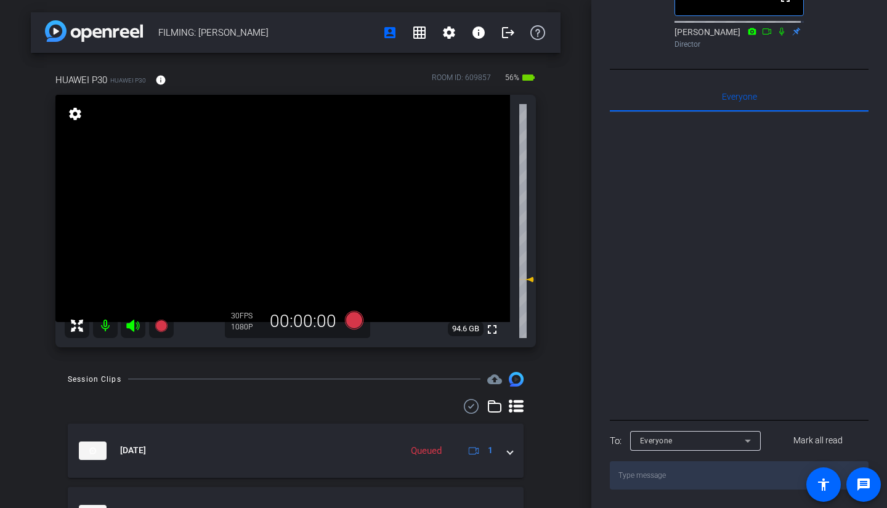
click at [719, 435] on div "Everyone" at bounding box center [692, 440] width 105 height 15
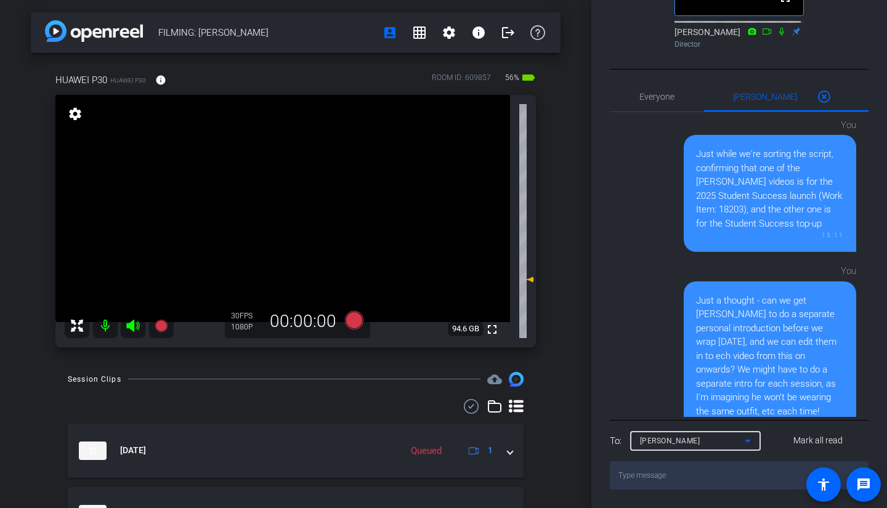
scroll to position [148, 0]
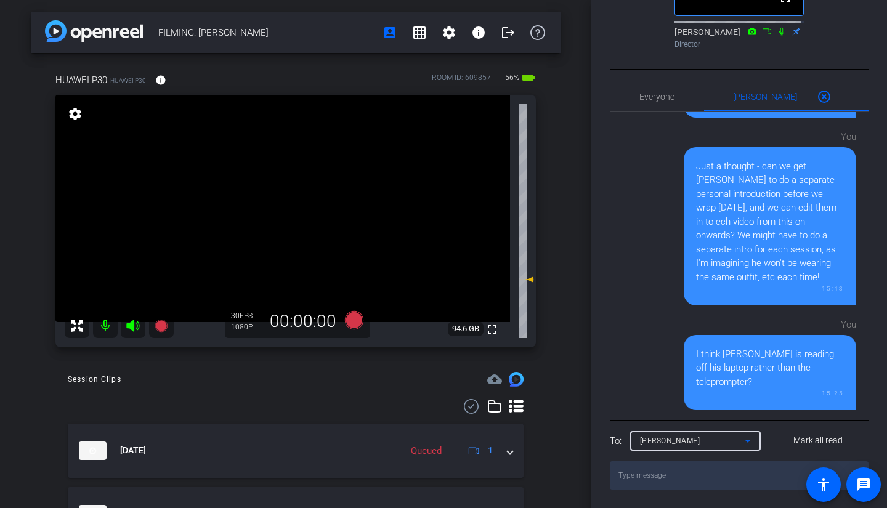
click at [657, 483] on textarea at bounding box center [739, 476] width 259 height 28
type textarea "H"
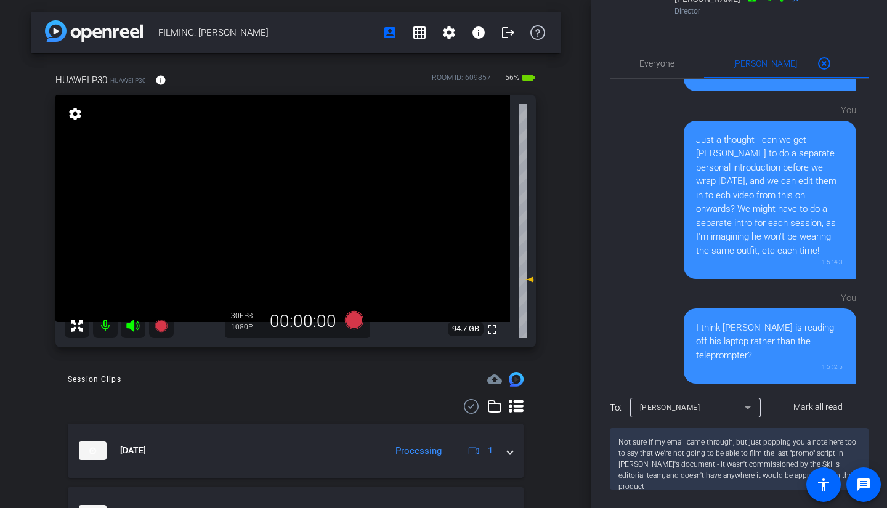
scroll to position [1, 0]
type textarea "Not sure if my email came through, but just popping you a note here too to say …"
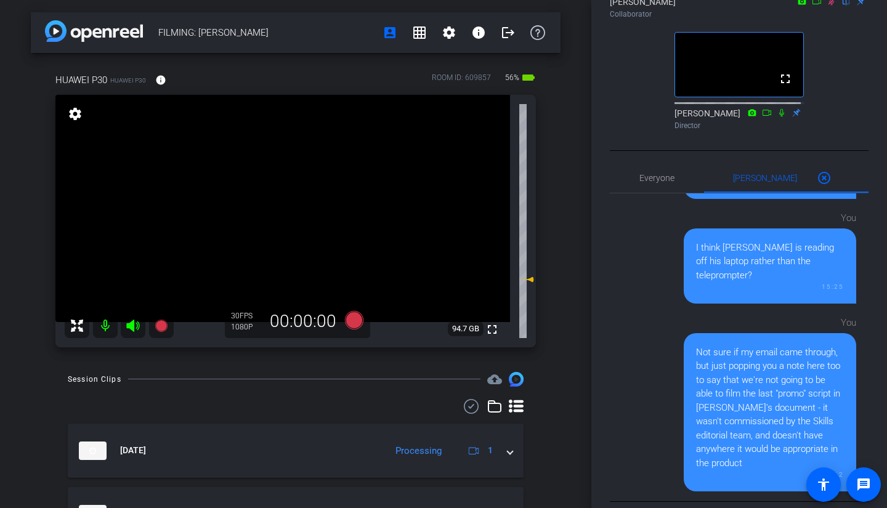
scroll to position [70, 0]
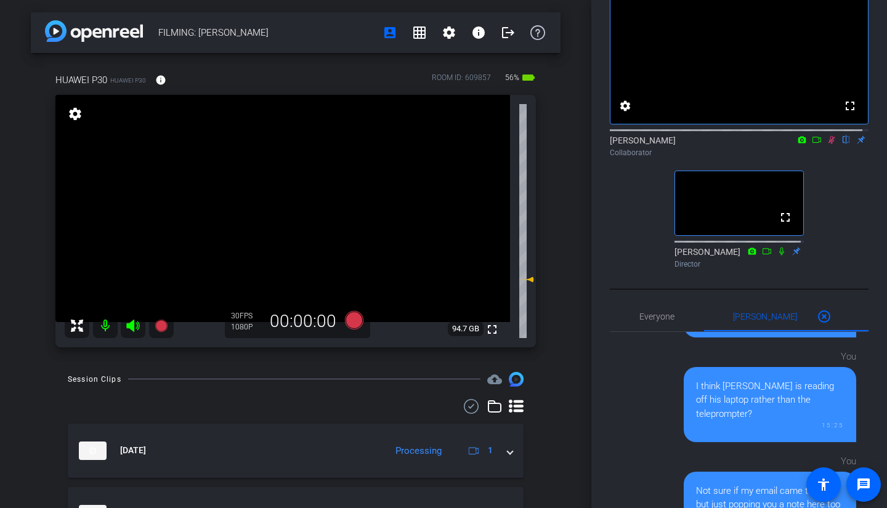
click at [812, 144] on icon at bounding box center [817, 140] width 10 height 9
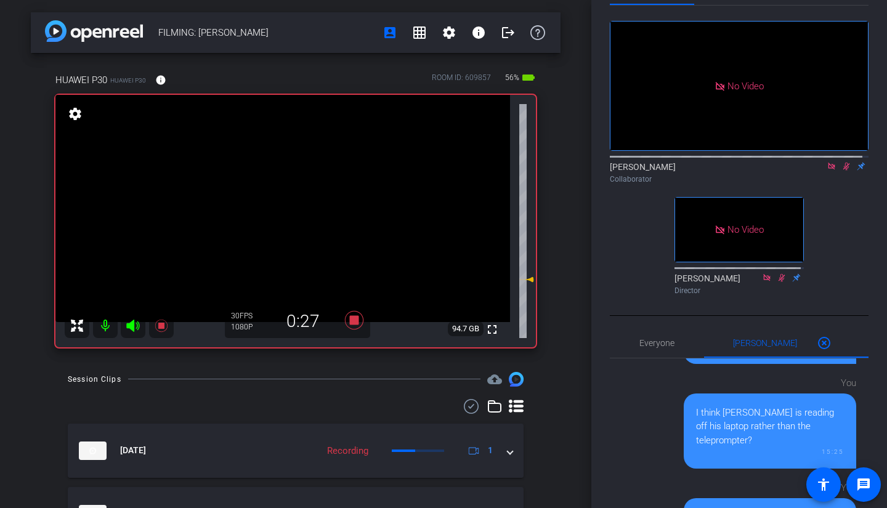
scroll to position [43, 0]
click at [844, 171] on icon at bounding box center [847, 167] width 7 height 8
click at [842, 171] on icon at bounding box center [847, 167] width 10 height 9
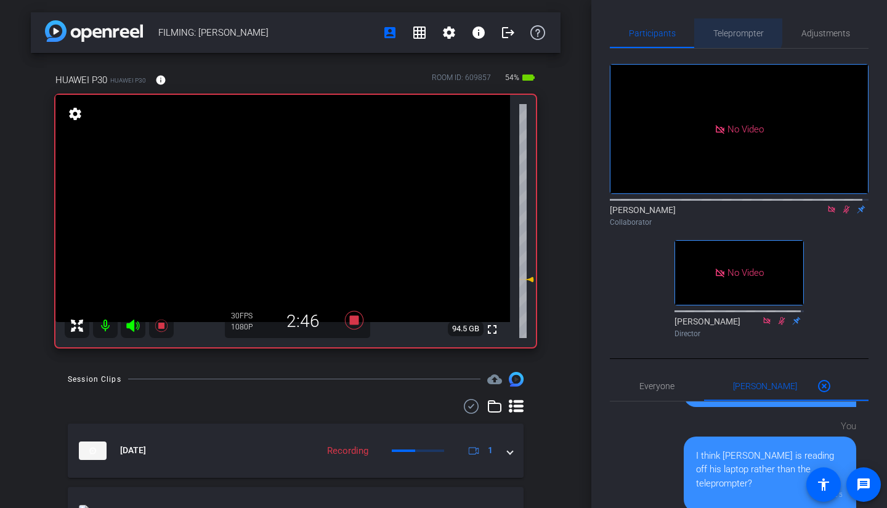
click at [725, 29] on span "Teleprompter" at bounding box center [739, 33] width 51 height 9
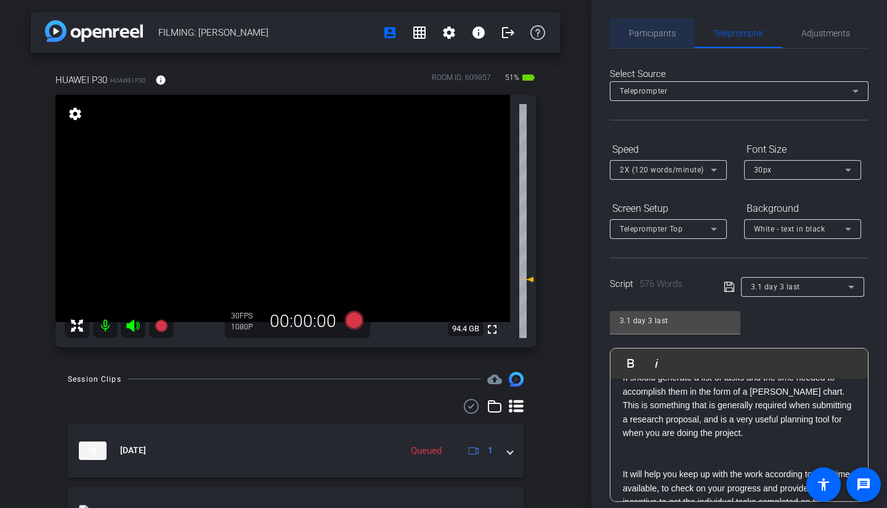
click at [655, 25] on span "Participants" at bounding box center [652, 33] width 47 height 30
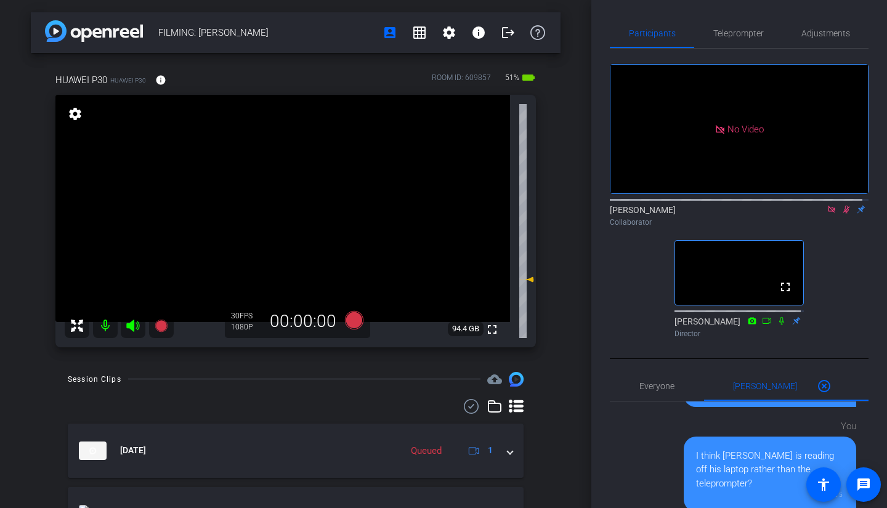
click at [827, 205] on icon at bounding box center [832, 209] width 10 height 9
click at [827, 214] on icon at bounding box center [832, 209] width 10 height 9
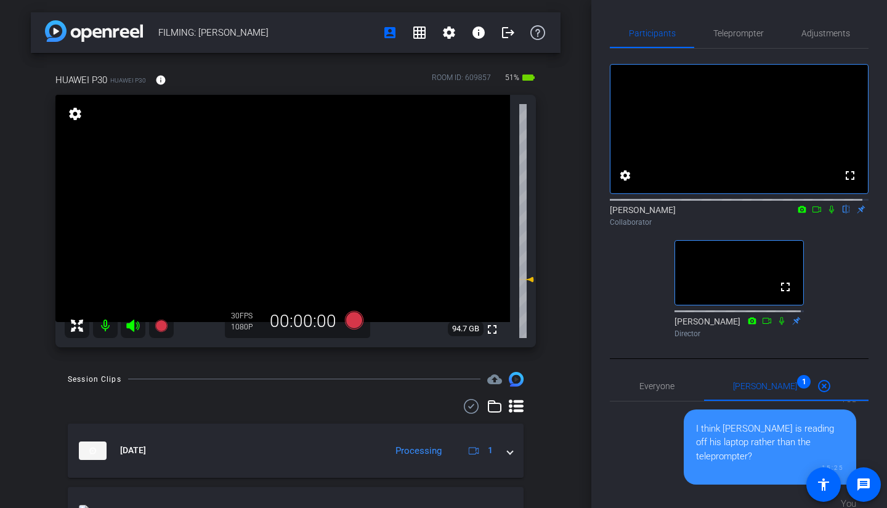
scroll to position [426, 0]
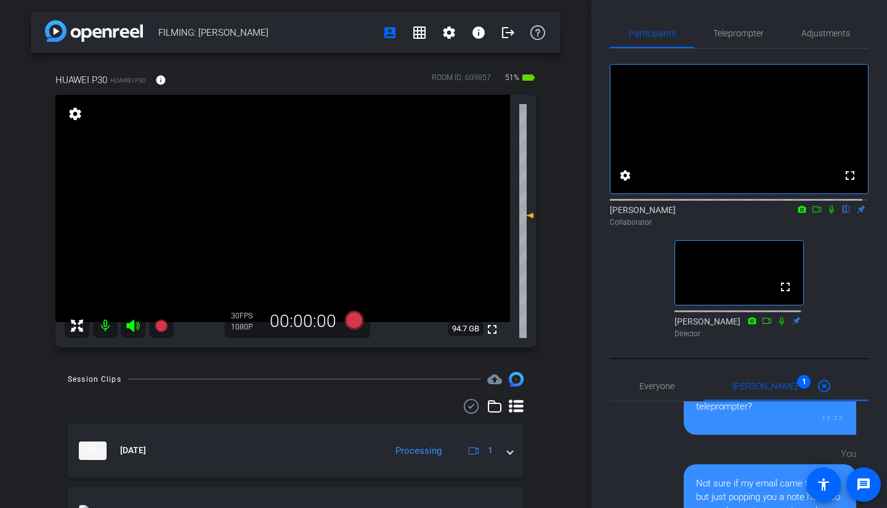
click at [827, 214] on icon at bounding box center [832, 209] width 10 height 9
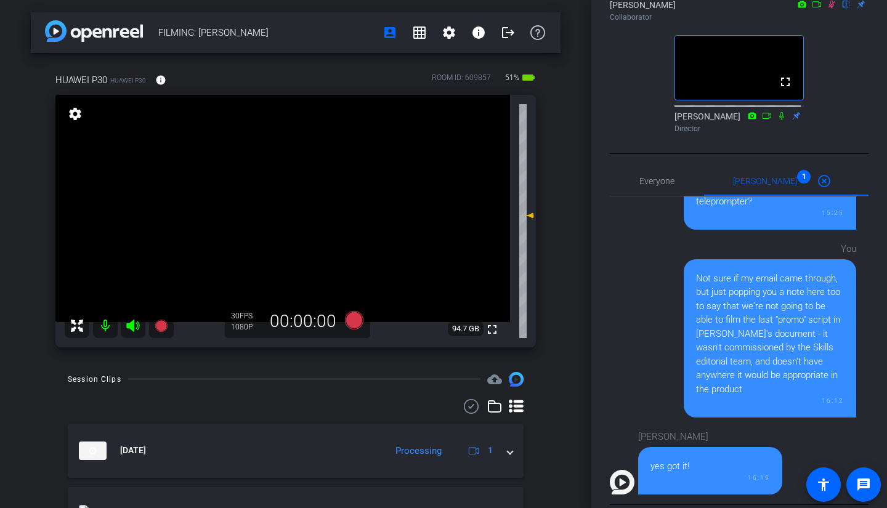
scroll to position [308, 0]
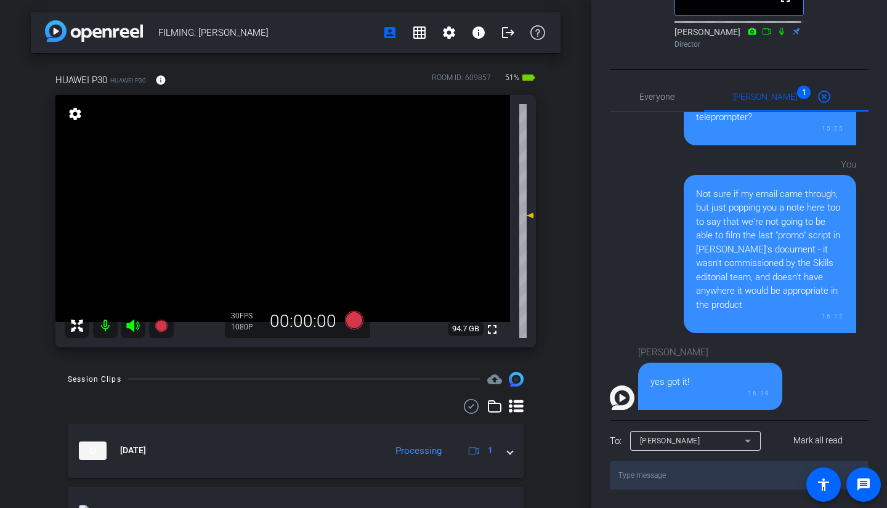
click at [678, 480] on textarea at bounding box center [739, 476] width 259 height 28
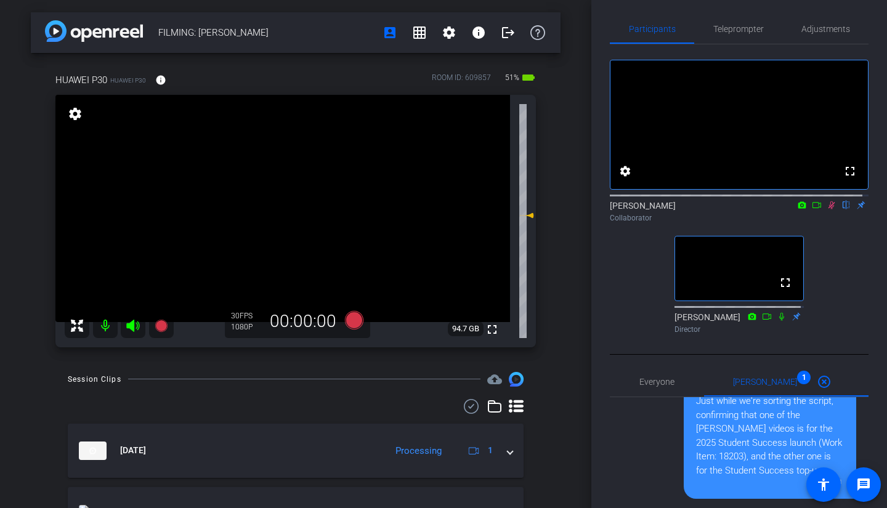
scroll to position [4, 0]
click at [827, 210] on icon at bounding box center [832, 206] width 10 height 9
click at [829, 210] on icon at bounding box center [832, 206] width 10 height 9
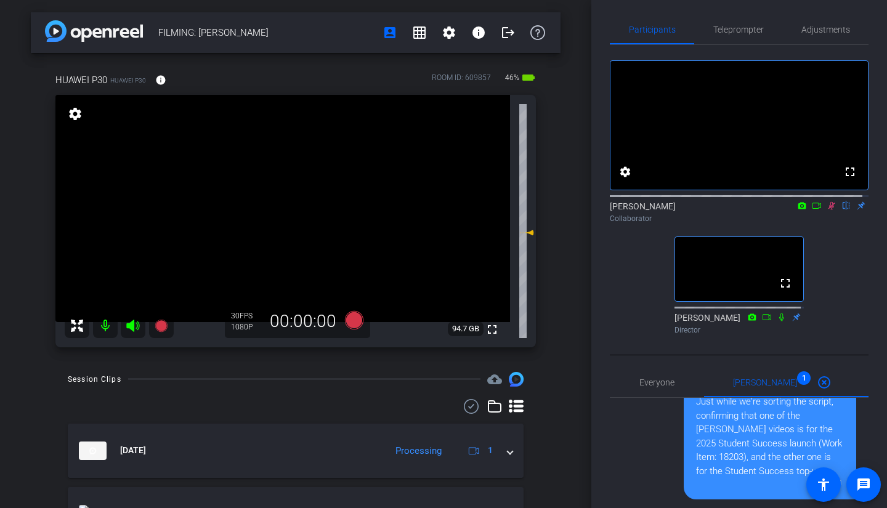
click at [829, 210] on icon at bounding box center [832, 206] width 10 height 9
click at [830, 210] on icon at bounding box center [832, 206] width 5 height 8
click at [812, 210] on icon at bounding box center [817, 206] width 10 height 9
click at [726, 28] on span "Teleprompter" at bounding box center [739, 29] width 51 height 9
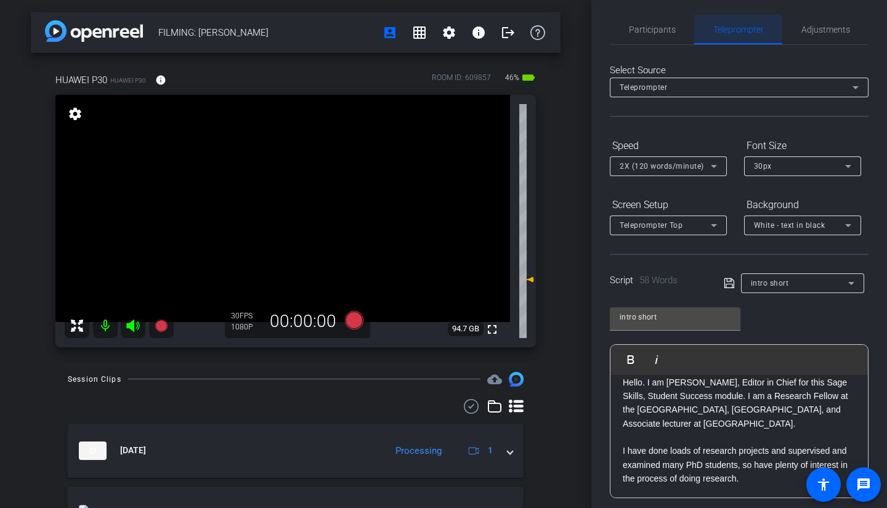
scroll to position [12, 0]
click at [647, 34] on span "Participants" at bounding box center [652, 29] width 47 height 9
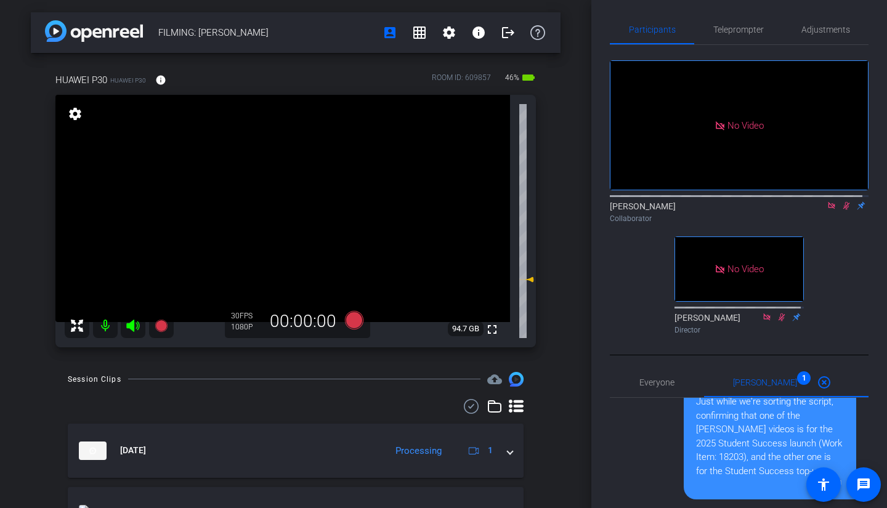
click at [827, 202] on icon at bounding box center [832, 206] width 10 height 9
click at [812, 210] on icon at bounding box center [817, 206] width 10 height 9
click at [720, 35] on span "Teleprompter" at bounding box center [739, 30] width 51 height 30
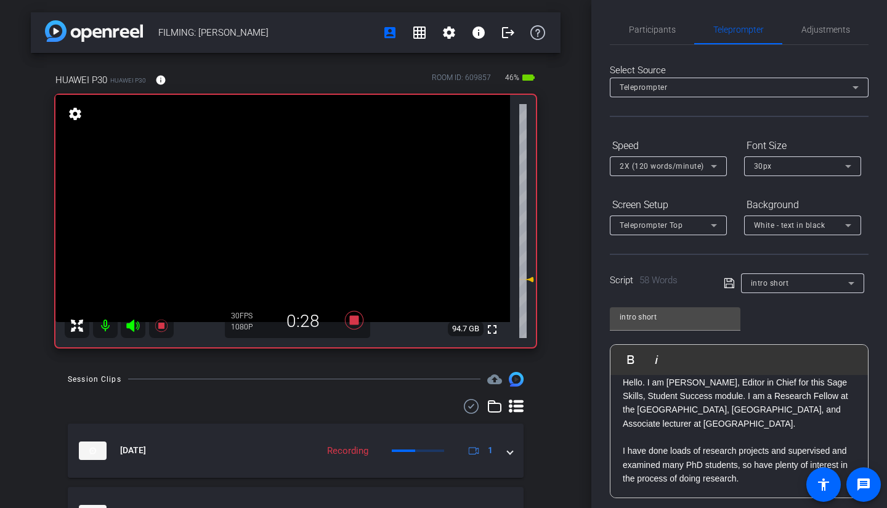
click at [656, 35] on span "Participants" at bounding box center [652, 30] width 47 height 30
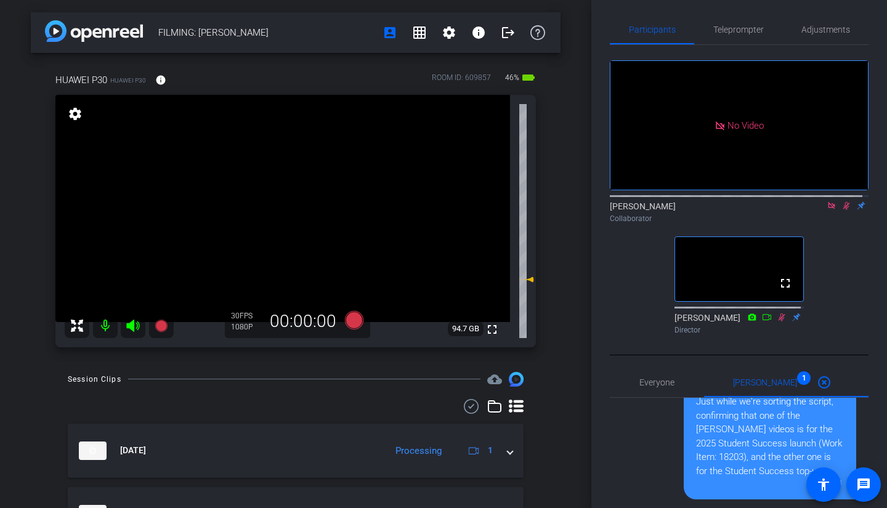
click at [827, 202] on icon at bounding box center [832, 206] width 10 height 9
click at [829, 210] on icon at bounding box center [832, 206] width 7 height 8
